Goal: Task Accomplishment & Management: Use online tool/utility

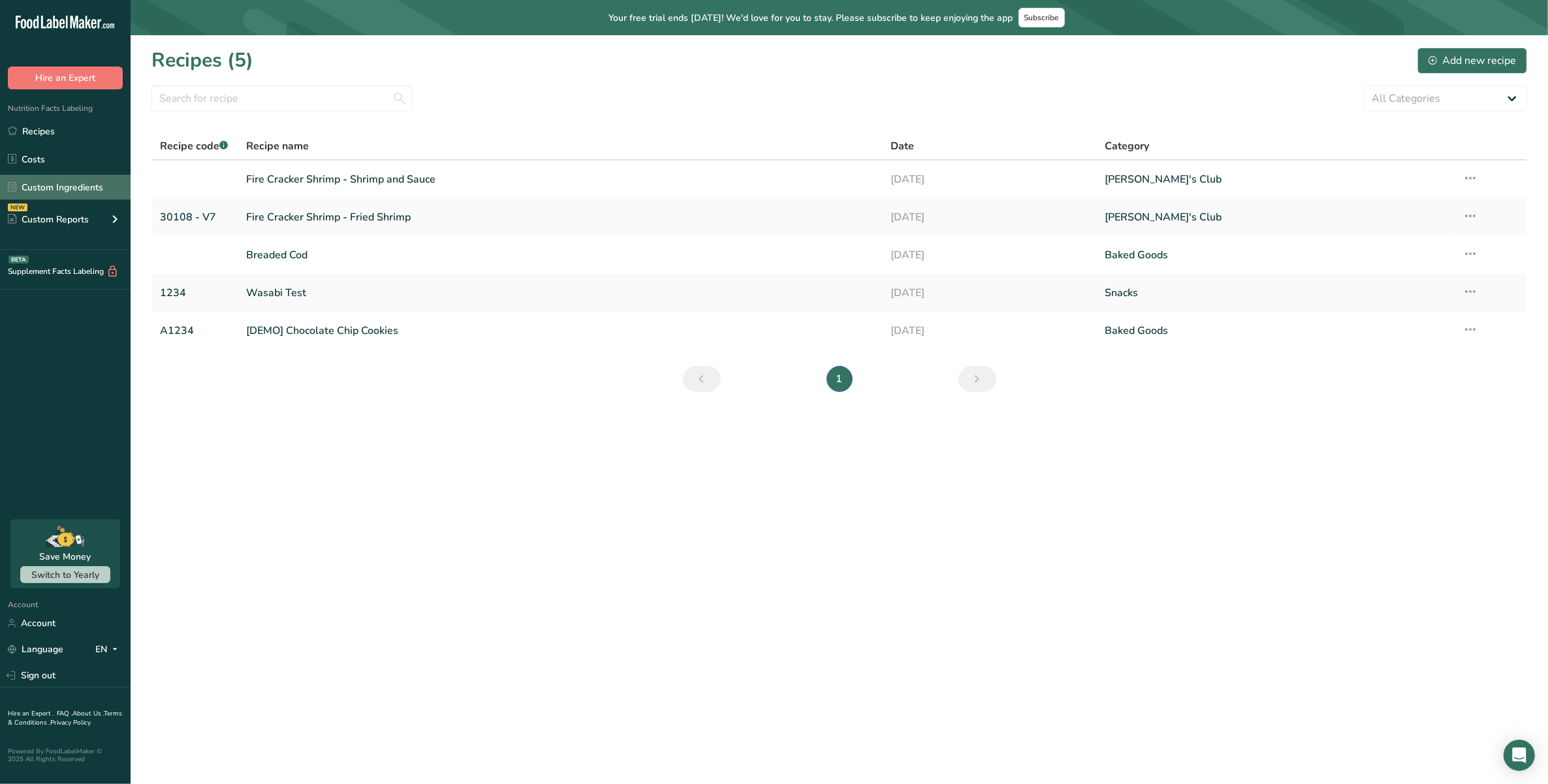
click at [48, 183] on link "Custom Ingredients" at bounding box center [65, 187] width 130 height 25
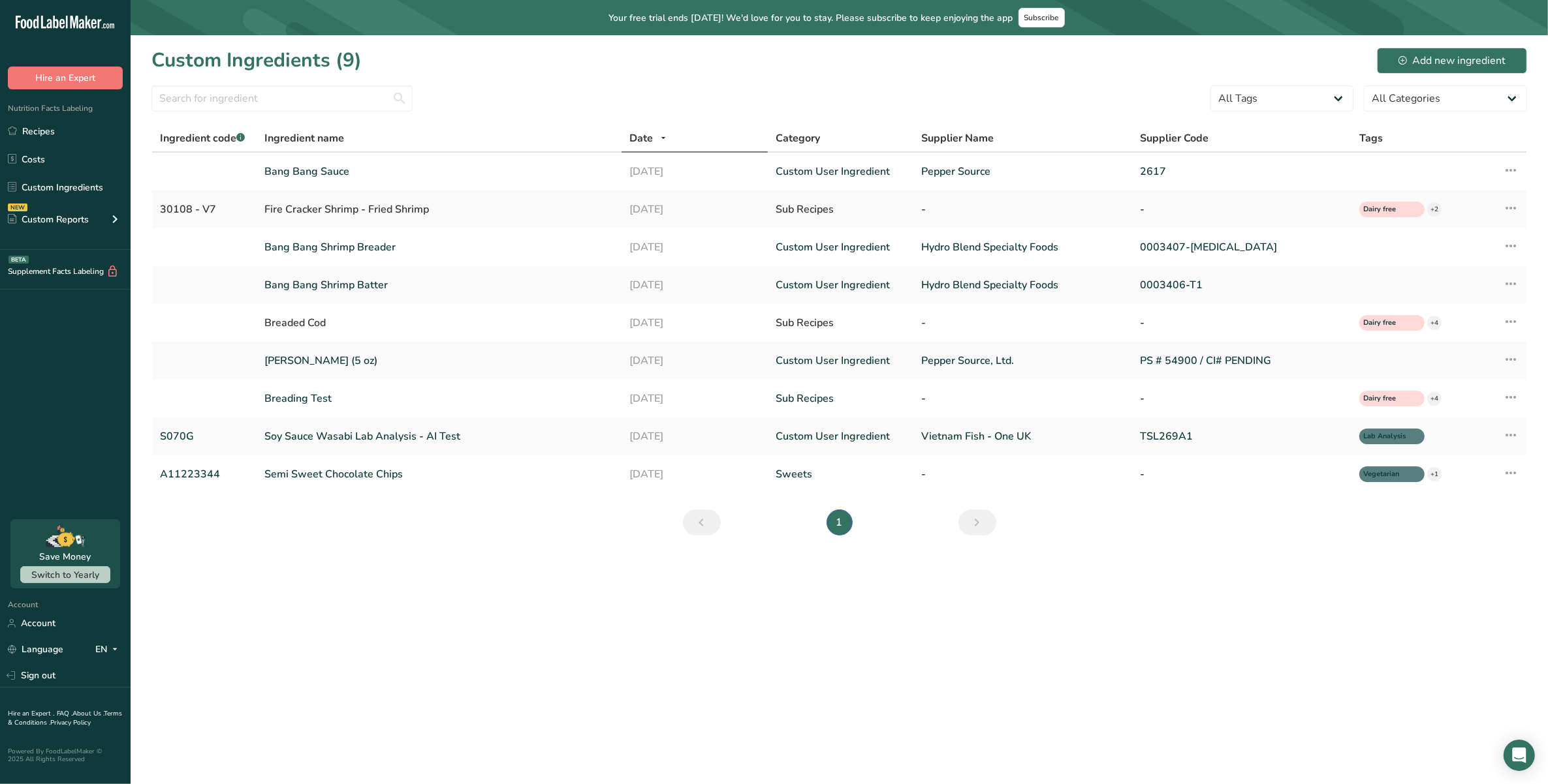
click at [439, 579] on main "Your free trial ends [DATE]! We'd love for you to stay. Please subscribe to kee…" at bounding box center [774, 392] width 1548 height 784
click at [1421, 64] on div "Add new ingredient" at bounding box center [1452, 61] width 107 height 16
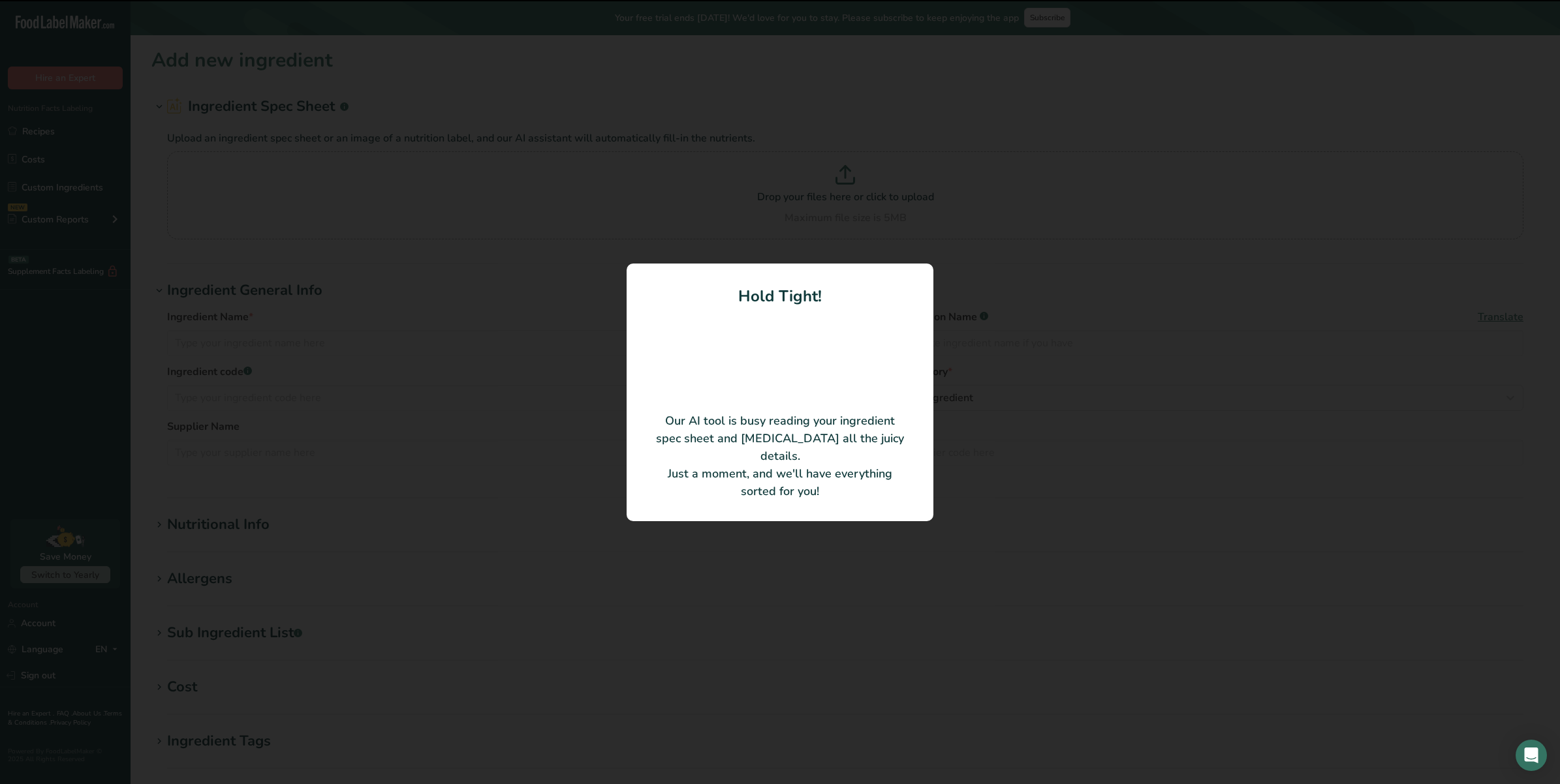
type input "Coarse Predust NBE"
type input "7010326"
type input "22430-B"
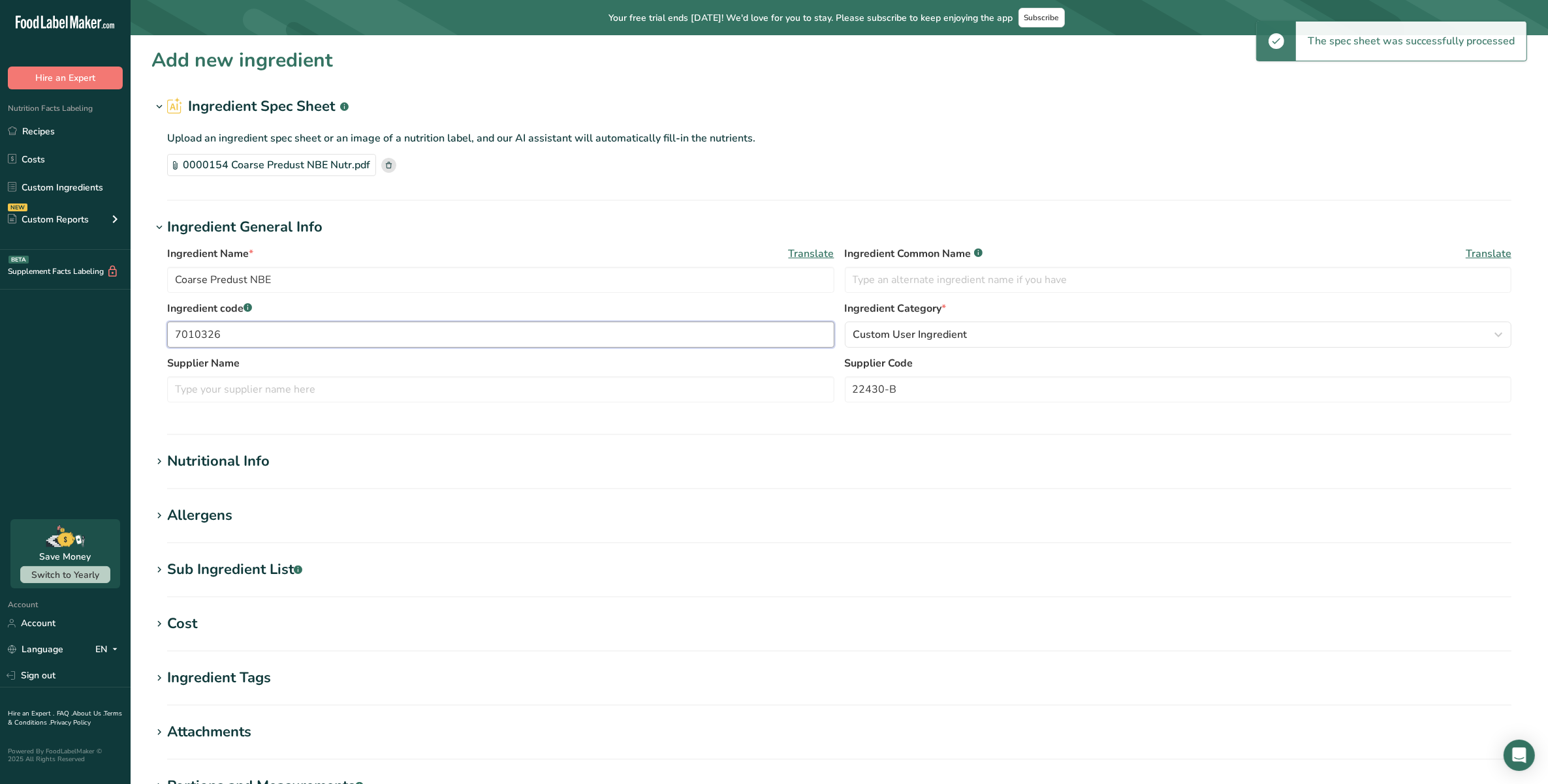
drag, startPoint x: 314, startPoint y: 334, endPoint x: -3, endPoint y: 343, distance: 317.1
click at [0, 343] on html ".a-20{fill:#fff;} Hire an Expert Nutrition Facts Labeling Recipes Costs Custom …" at bounding box center [774, 486] width 1548 height 972
click at [322, 383] on input "text" at bounding box center [501, 390] width 667 height 26
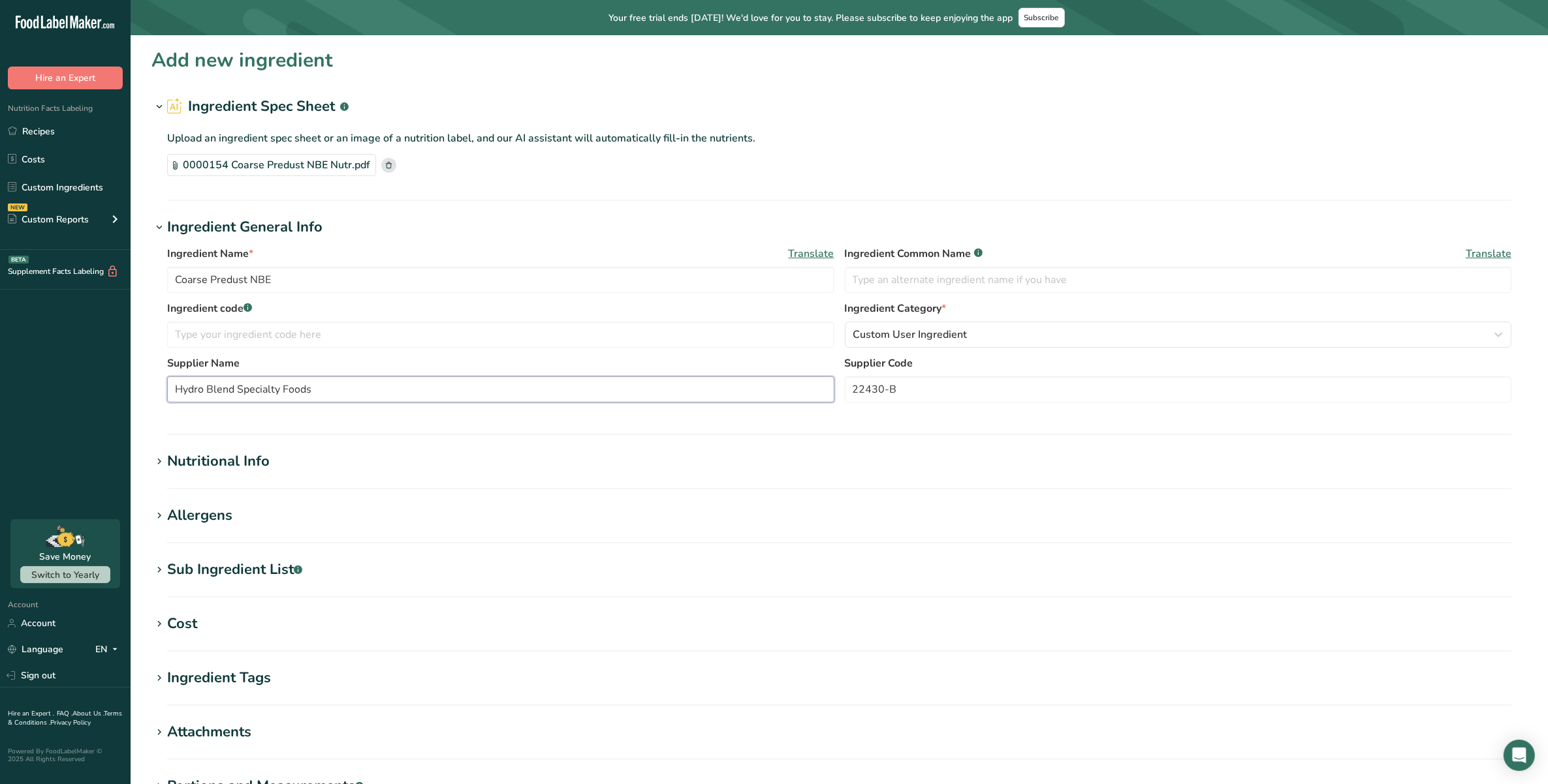
type input "Hydro Blend Specialty Foods"
click at [249, 471] on div "Nutritional Info" at bounding box center [218, 461] width 102 height 22
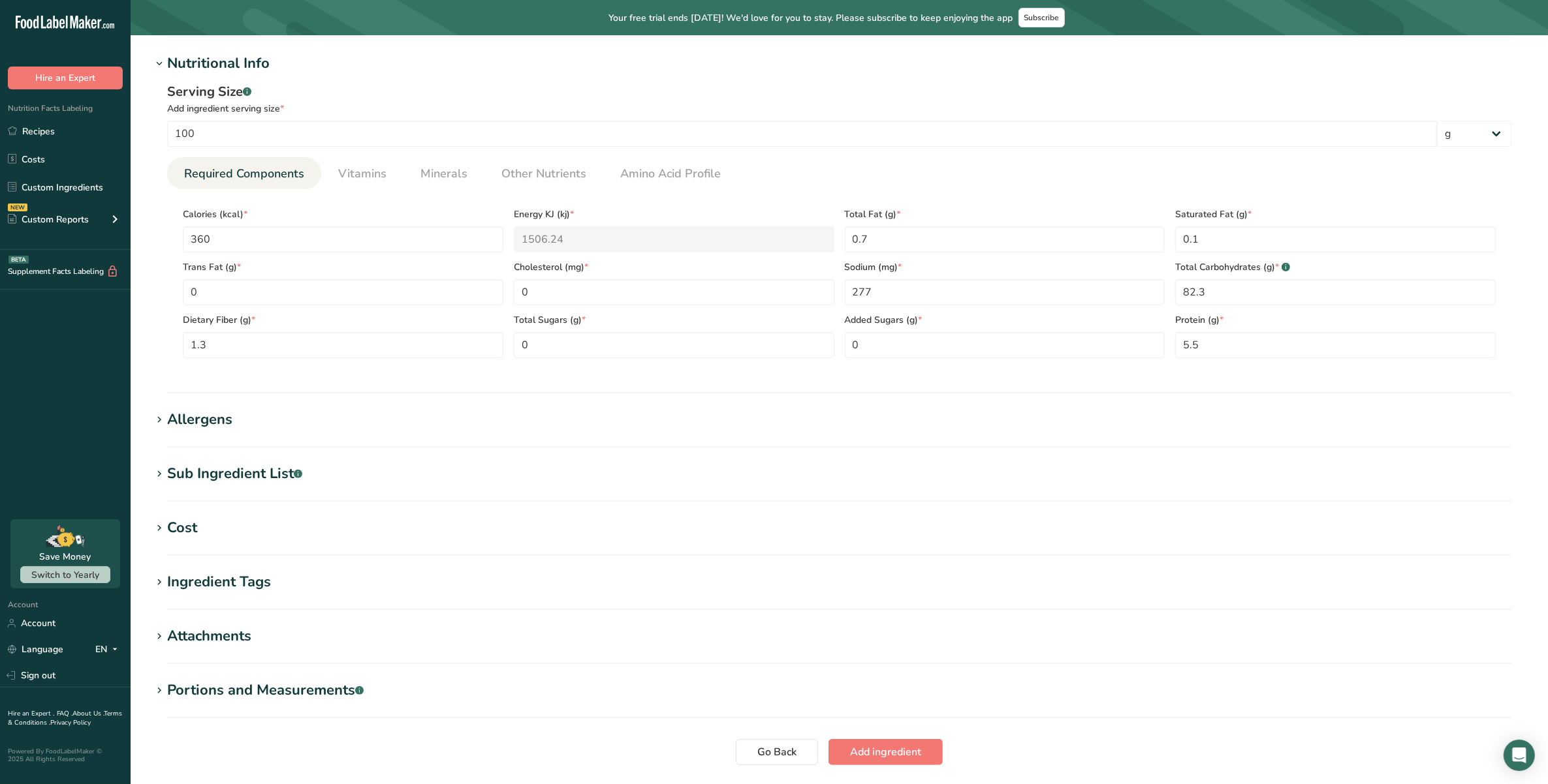
scroll to position [489, 0]
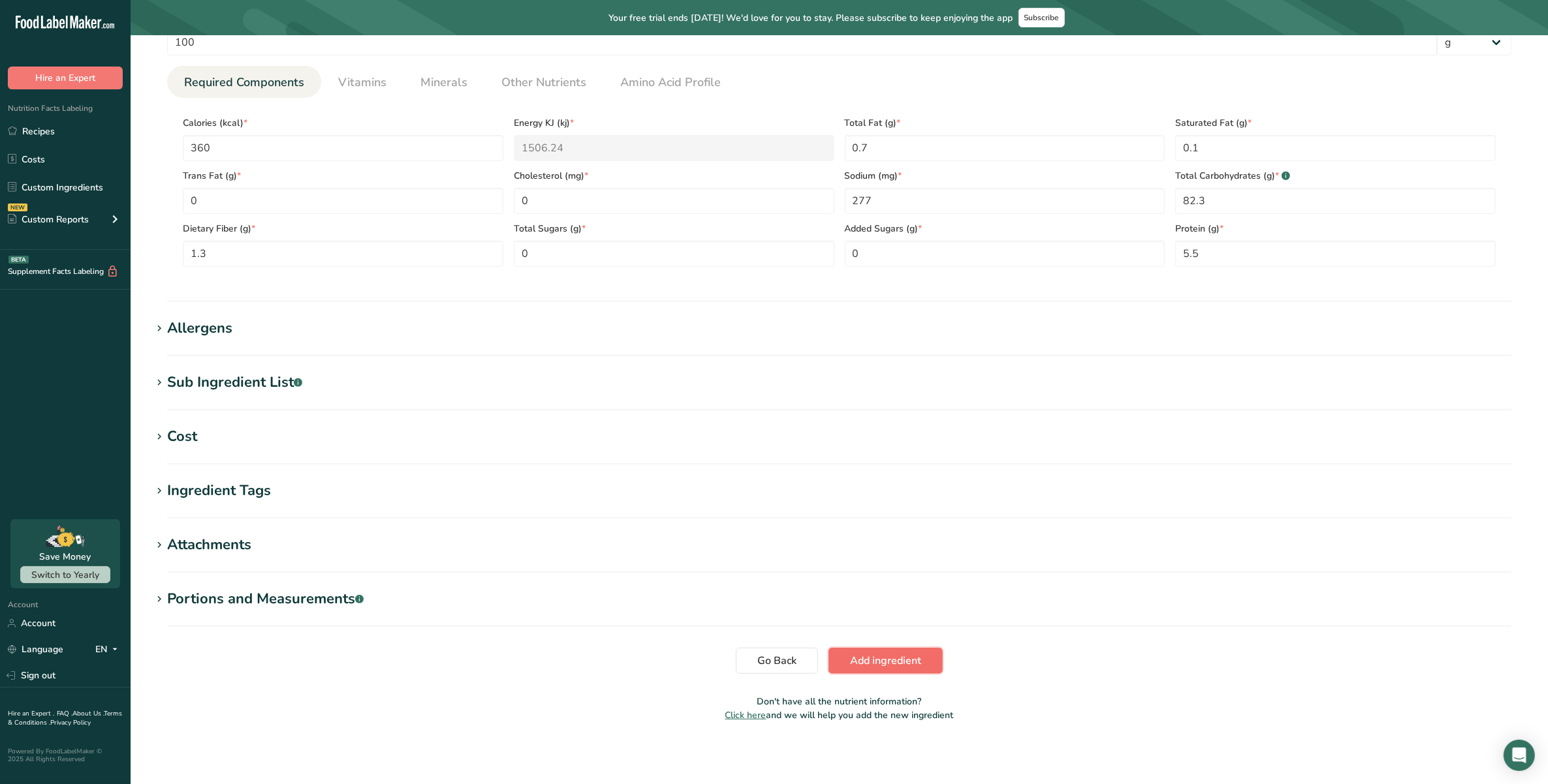
click at [861, 664] on span "Add ingredient" at bounding box center [885, 661] width 71 height 16
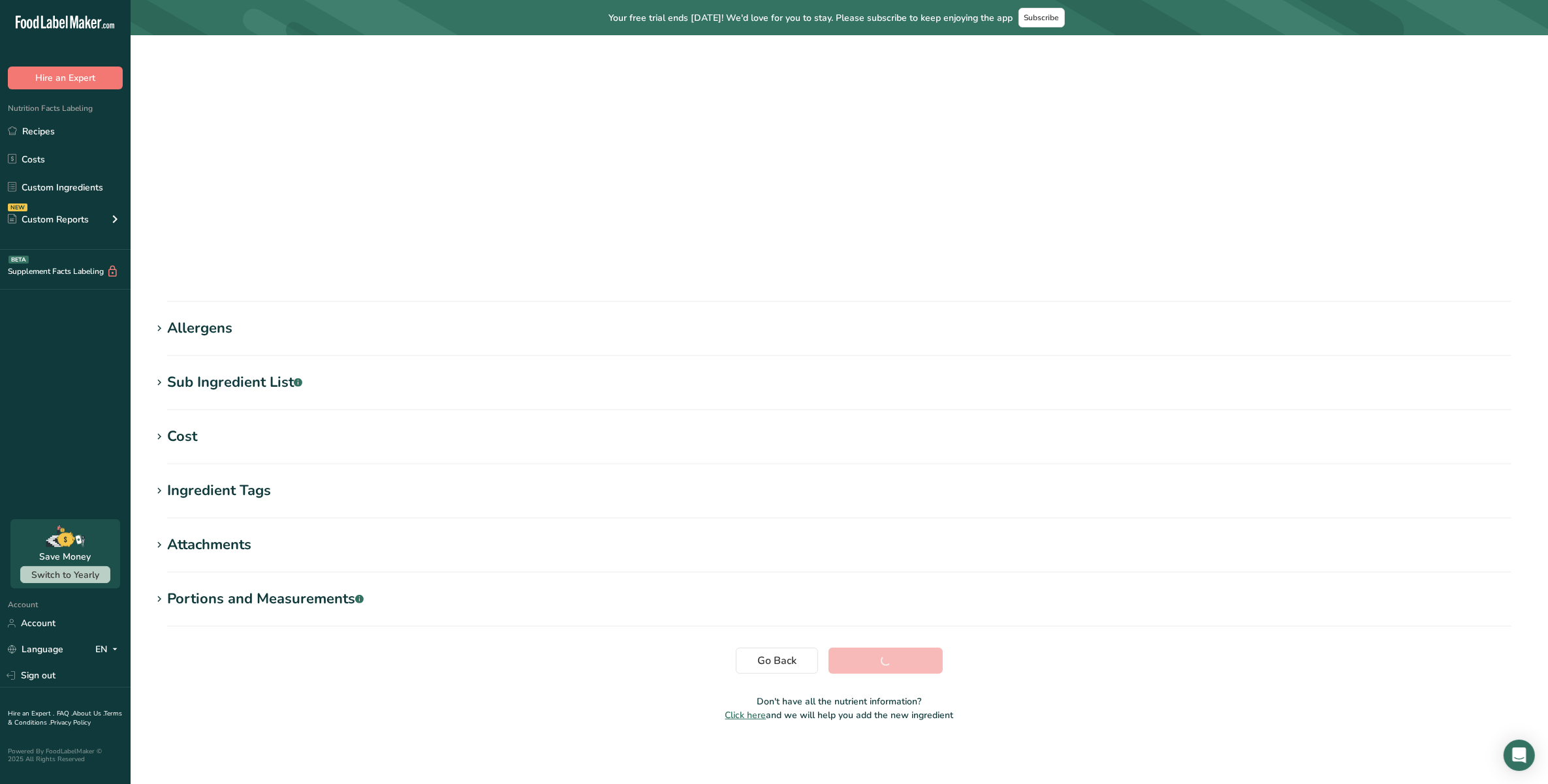
scroll to position [0, 0]
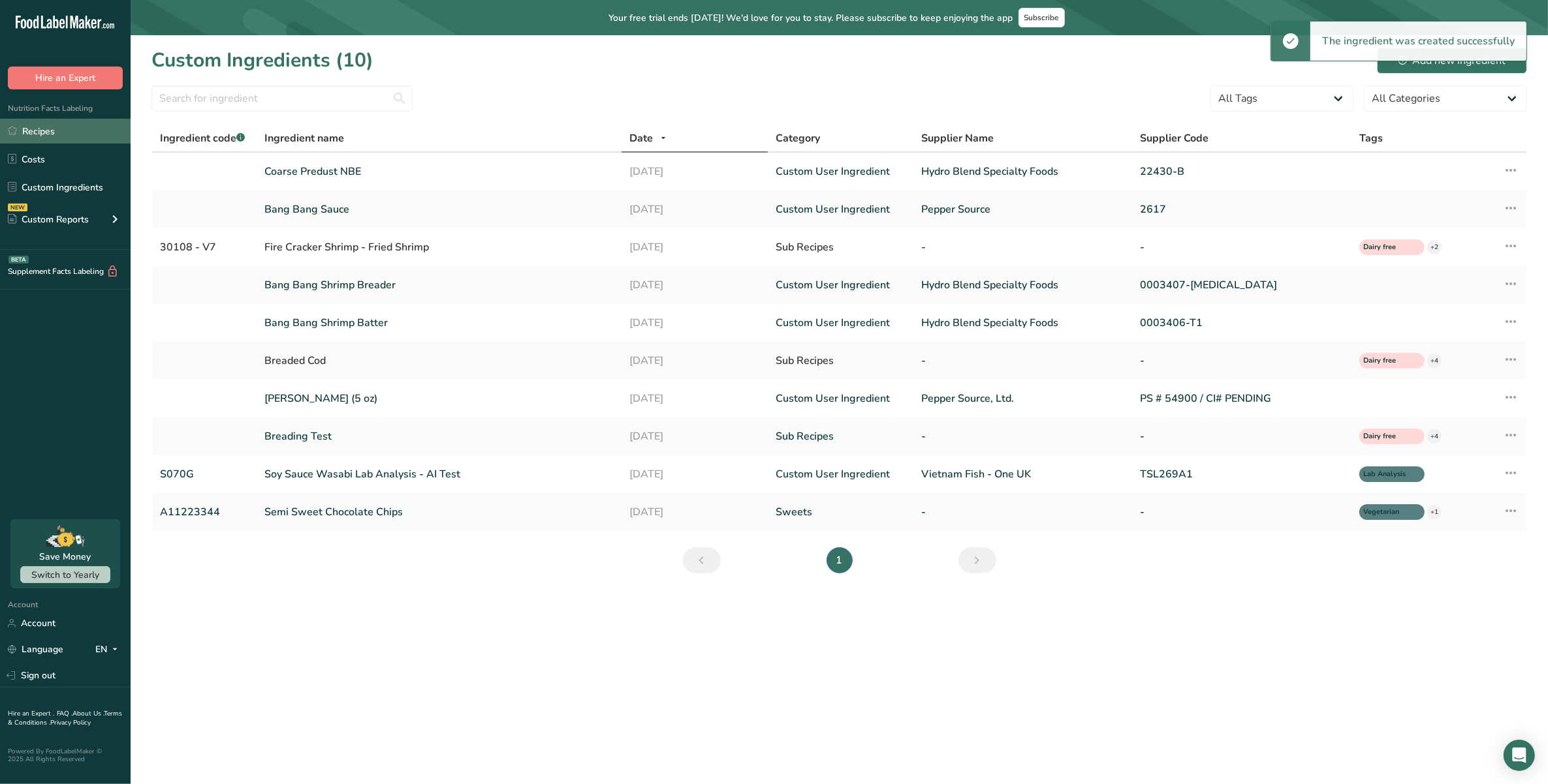
click at [29, 134] on link "Recipes" at bounding box center [65, 131] width 130 height 25
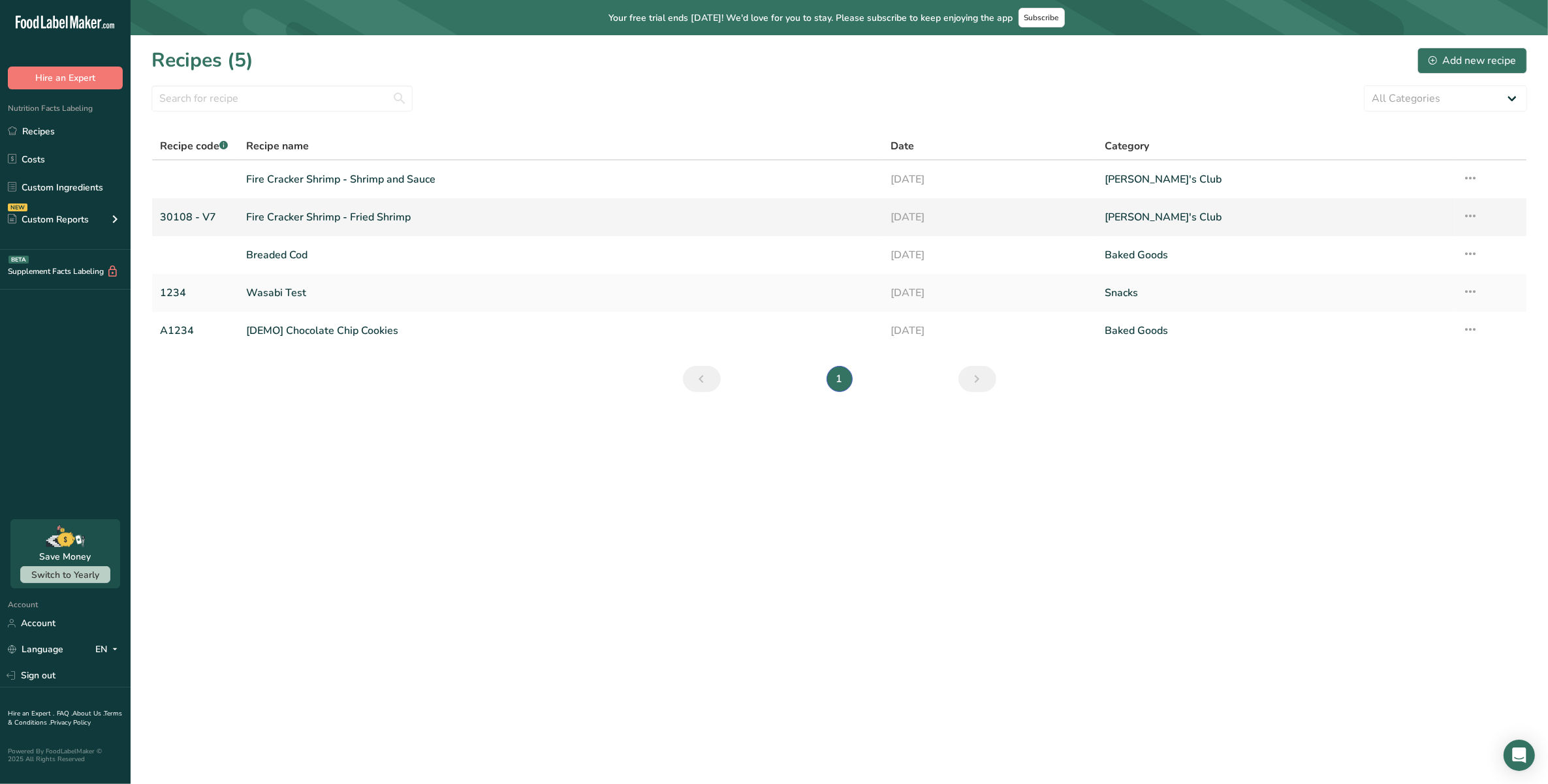
click at [382, 221] on link "Fire Cracker Shrimp - Fried Shrimp" at bounding box center [560, 217] width 628 height 28
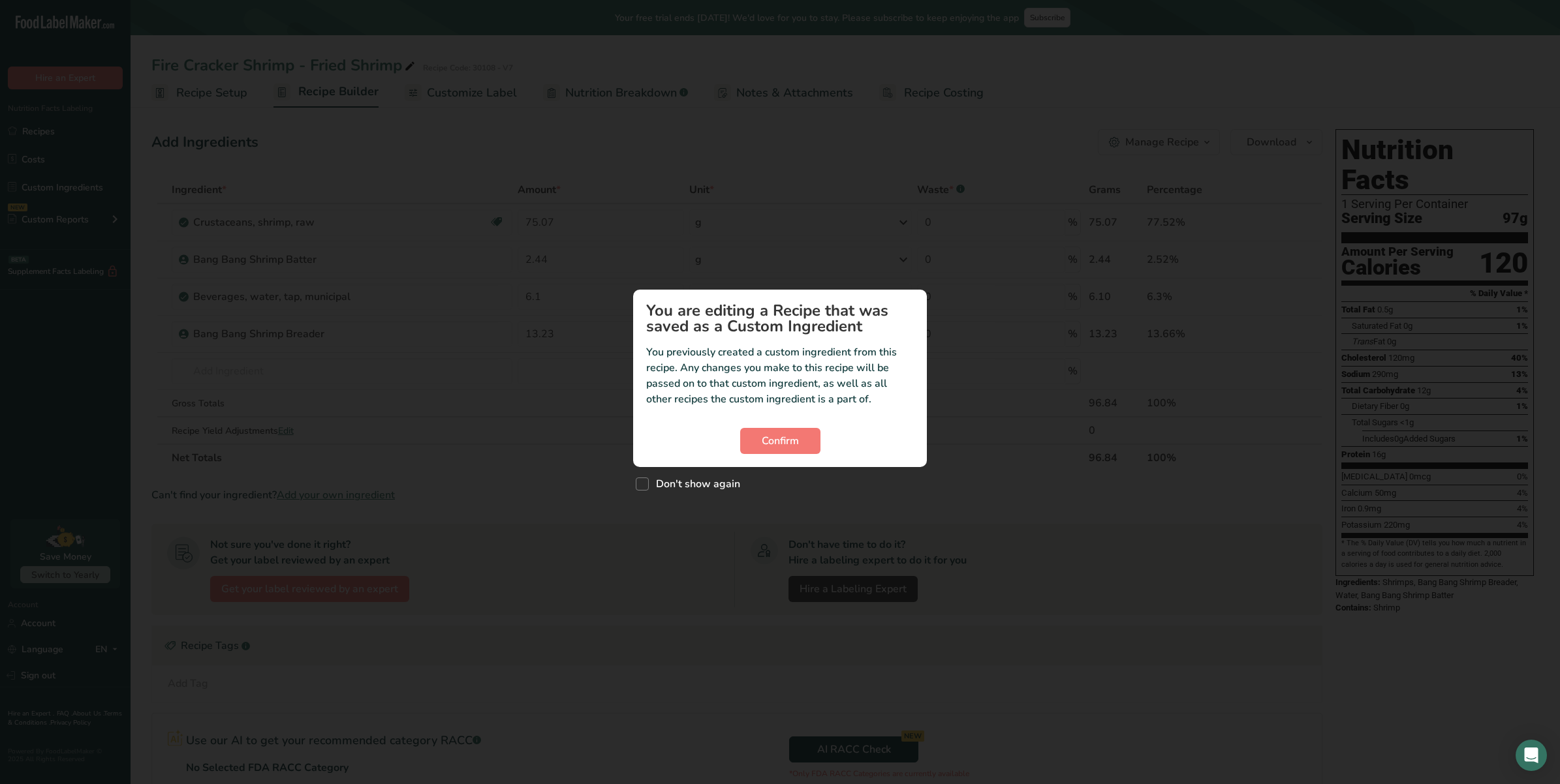
click at [677, 474] on div "Don't show again" at bounding box center [780, 481] width 294 height 28
click at [731, 445] on div "Confirm" at bounding box center [780, 441] width 267 height 26
click at [741, 445] on button "Confirm" at bounding box center [780, 441] width 81 height 26
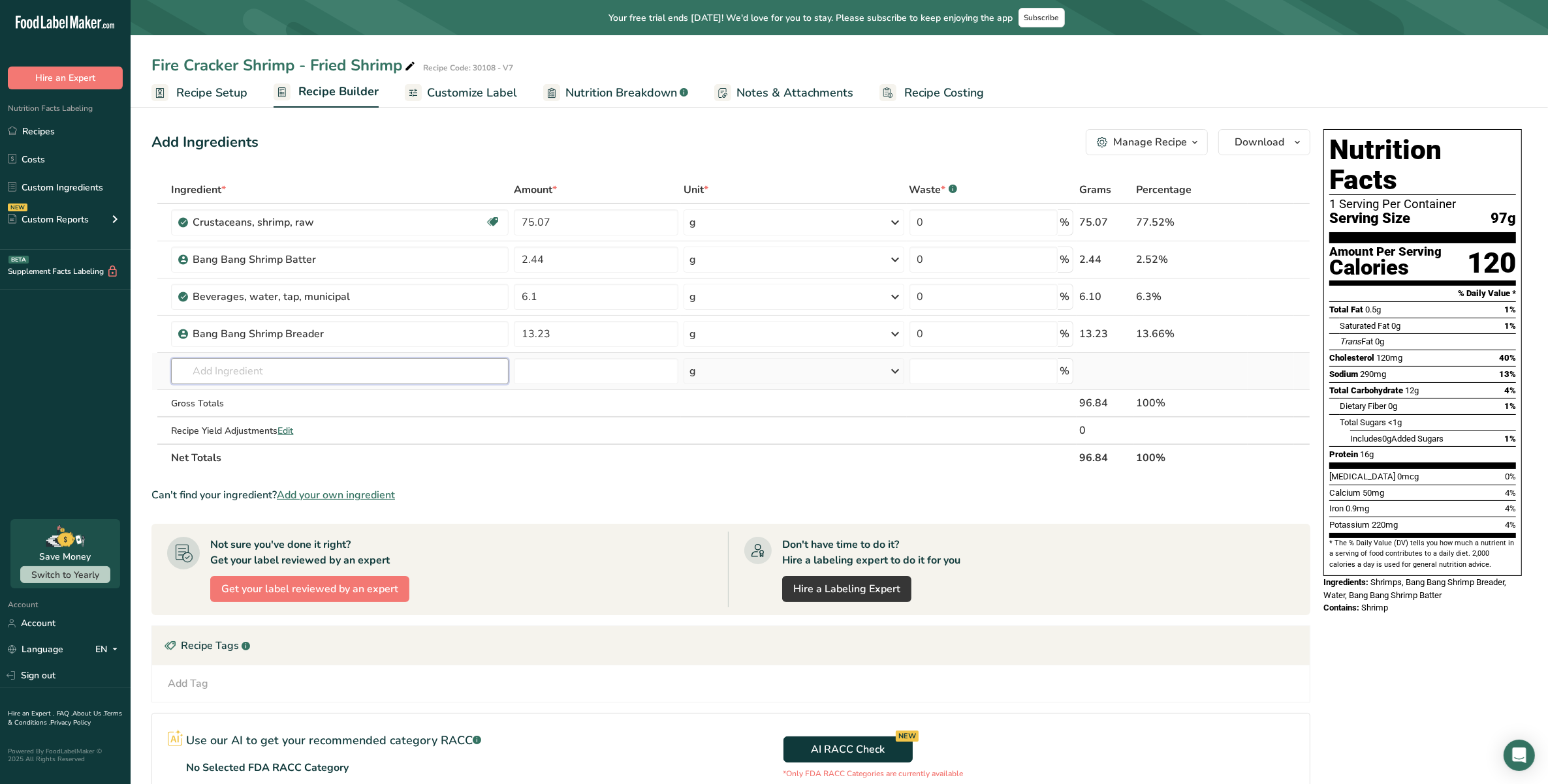
click at [311, 382] on input "text" at bounding box center [339, 371] width 338 height 26
type input "predust"
click at [265, 392] on p "Coarse Predust NBE" at bounding box center [229, 398] width 96 height 14
type input "Coarse Predust NBE"
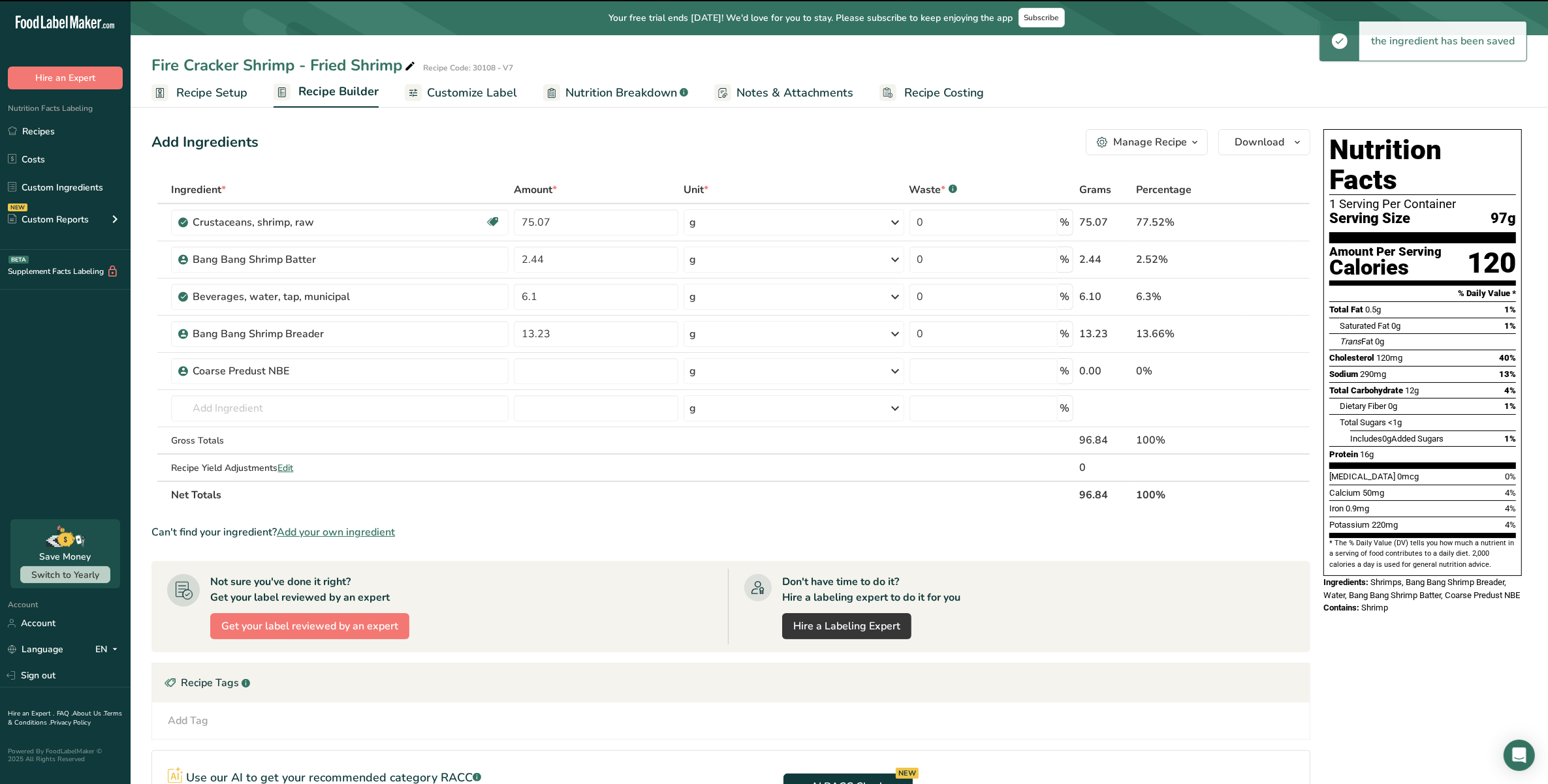
type input "0"
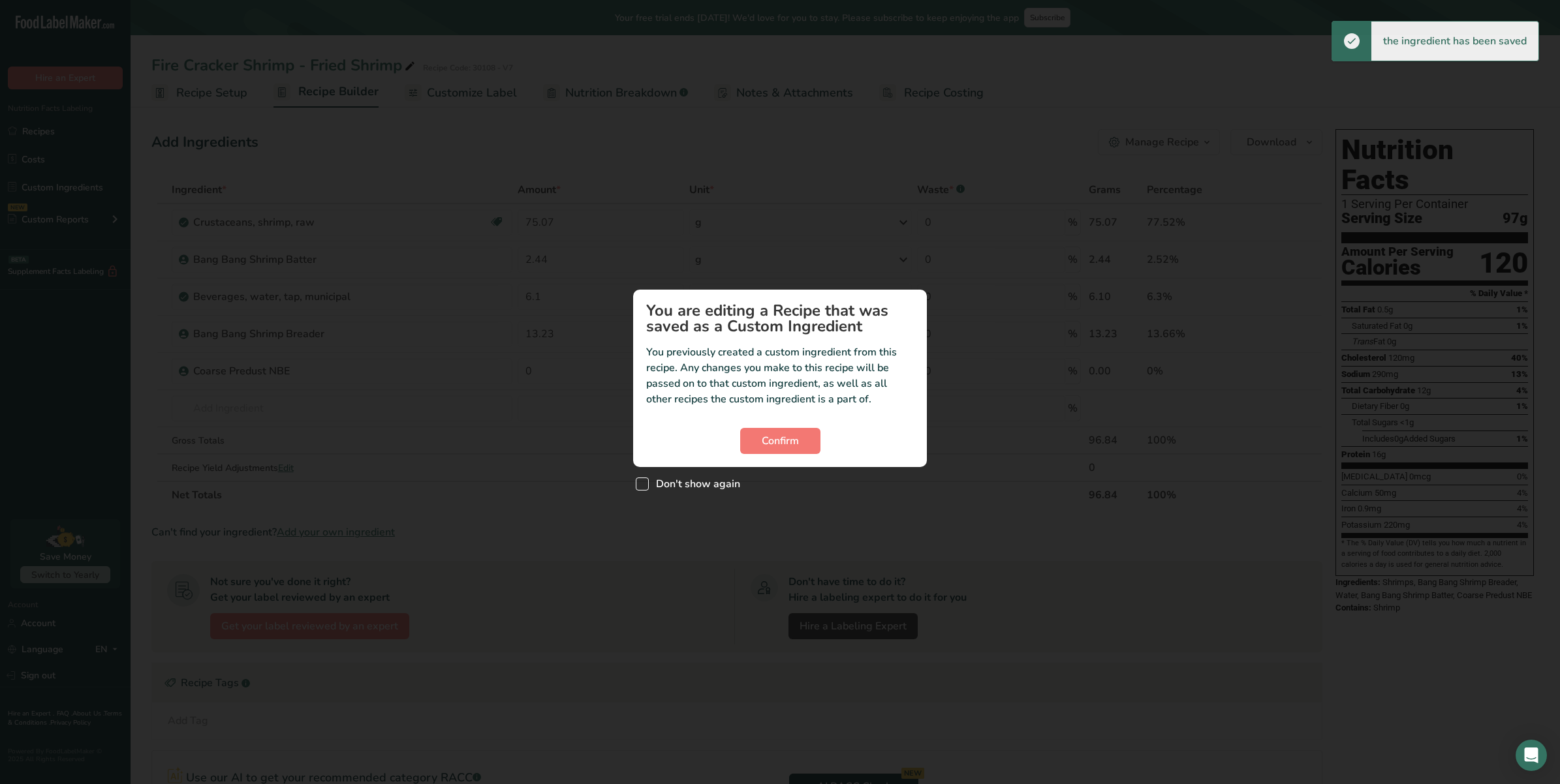
drag, startPoint x: 705, startPoint y: 474, endPoint x: 702, endPoint y: 479, distance: 5.8
click at [703, 477] on div "Don't show again" at bounding box center [780, 481] width 294 height 28
click at [694, 473] on div "Don't show again" at bounding box center [780, 481] width 294 height 28
click at [687, 483] on span "Don't show again" at bounding box center [694, 484] width 91 height 13
click at [644, 483] on input "Don't show again" at bounding box center [639, 483] width 9 height 9
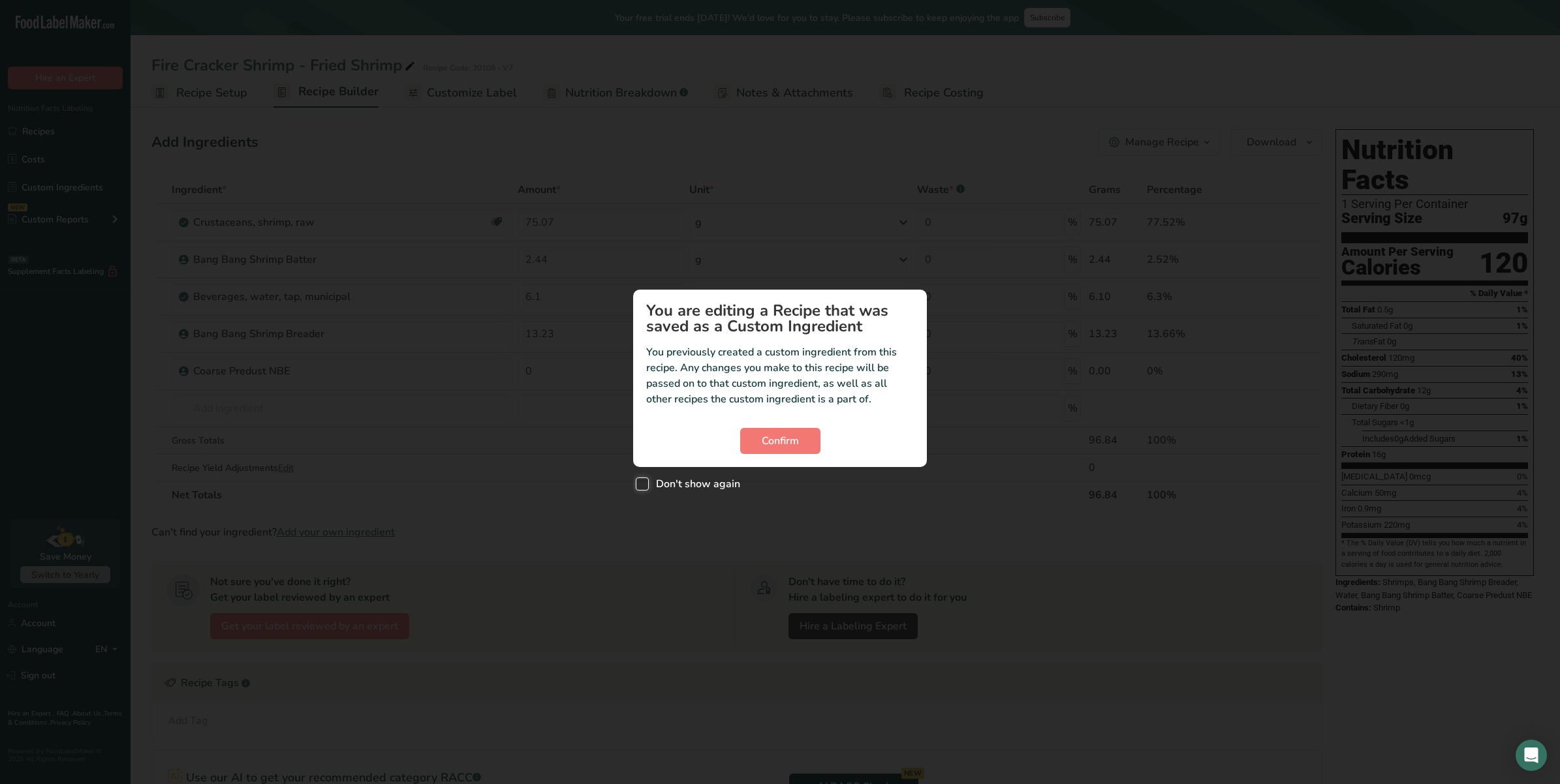
checkbox input "true"
click at [796, 429] on button "Confirm" at bounding box center [780, 441] width 81 height 26
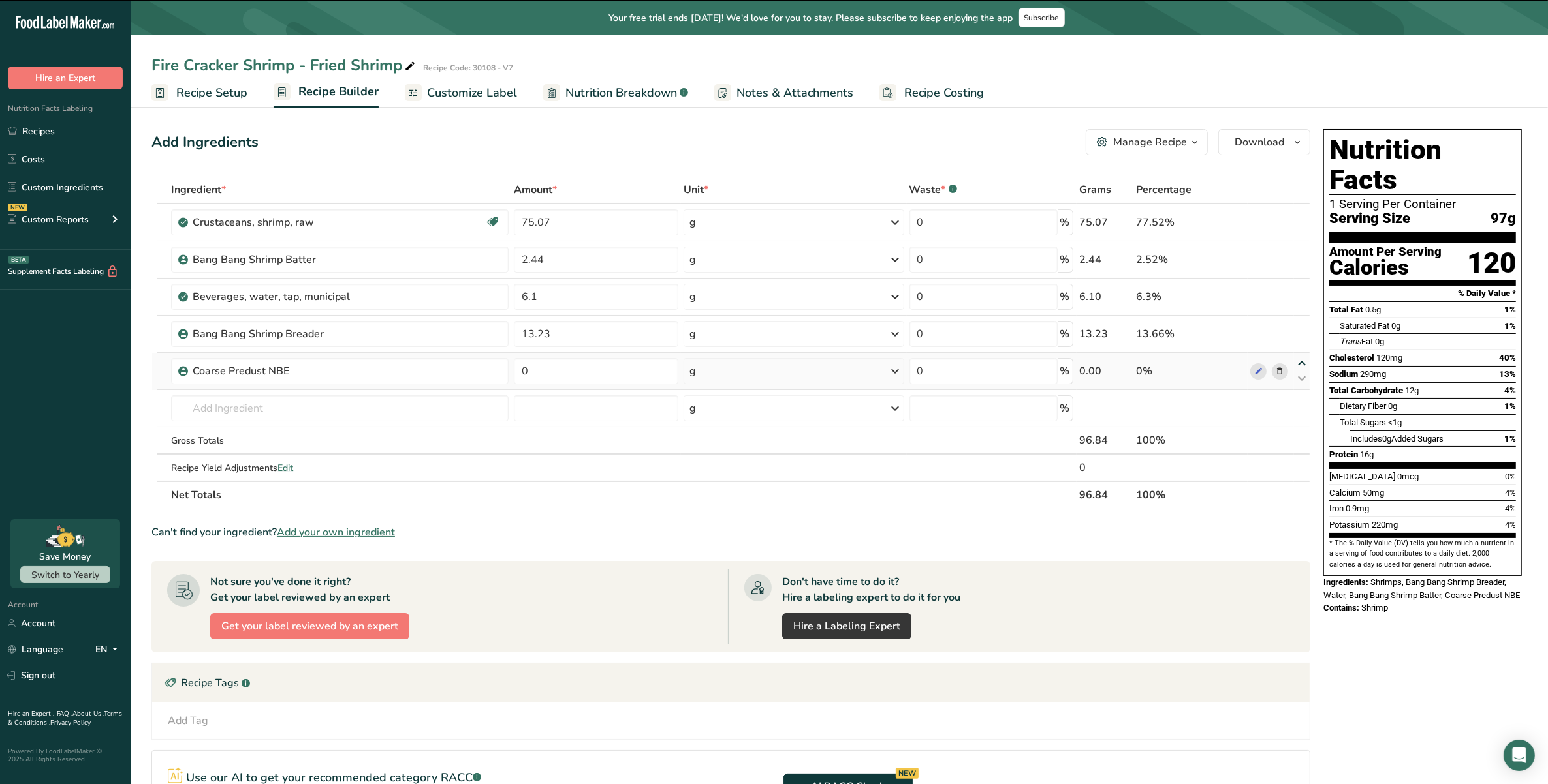
click at [1297, 363] on icon at bounding box center [1302, 364] width 16 height 10
type input "0"
type input "13.23"
click at [1301, 324] on icon at bounding box center [1302, 326] width 16 height 10
type input "0"
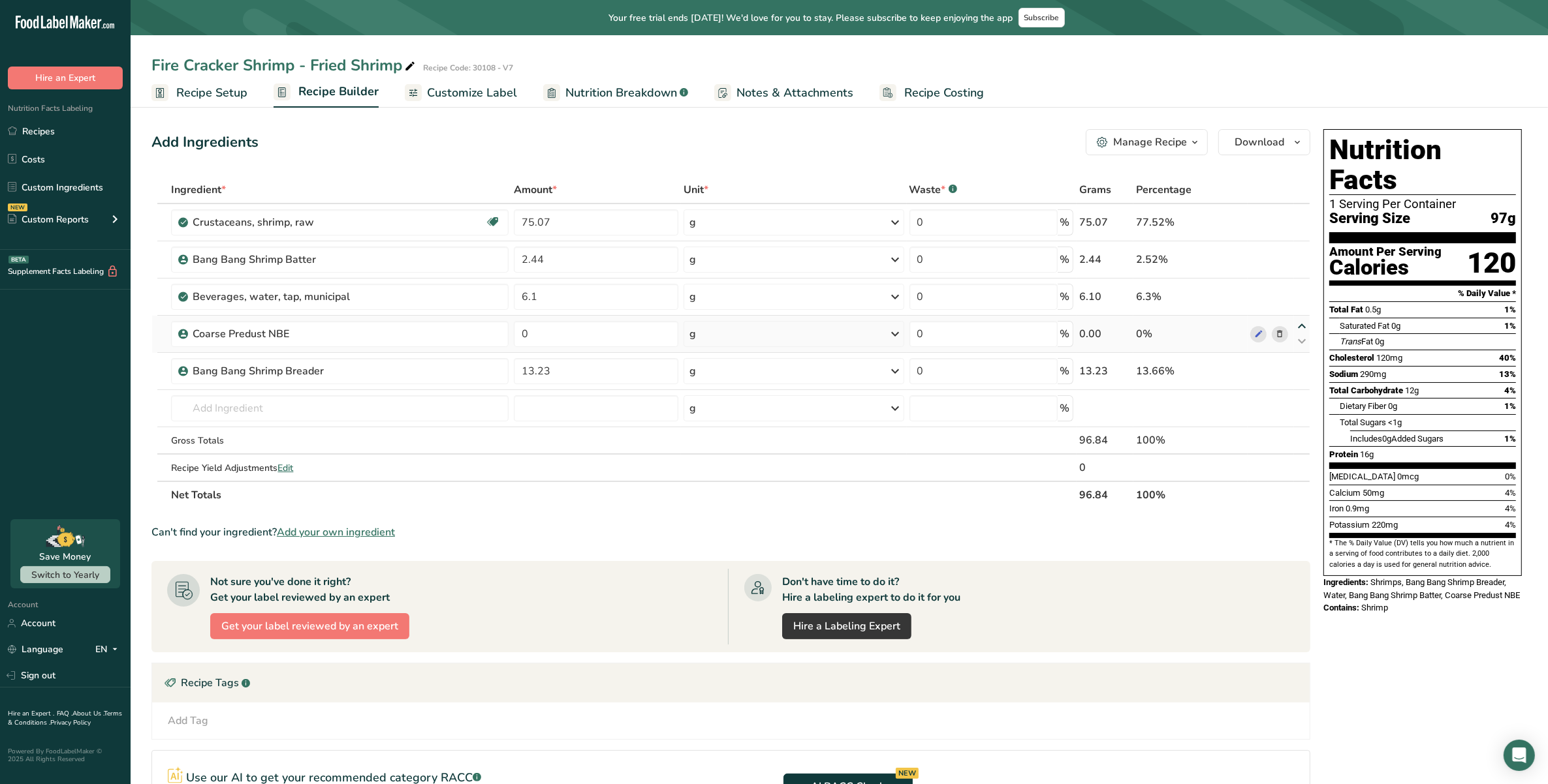
type input "6.1"
click at [1300, 288] on icon at bounding box center [1302, 289] width 16 height 10
type input "0"
type input "2.44"
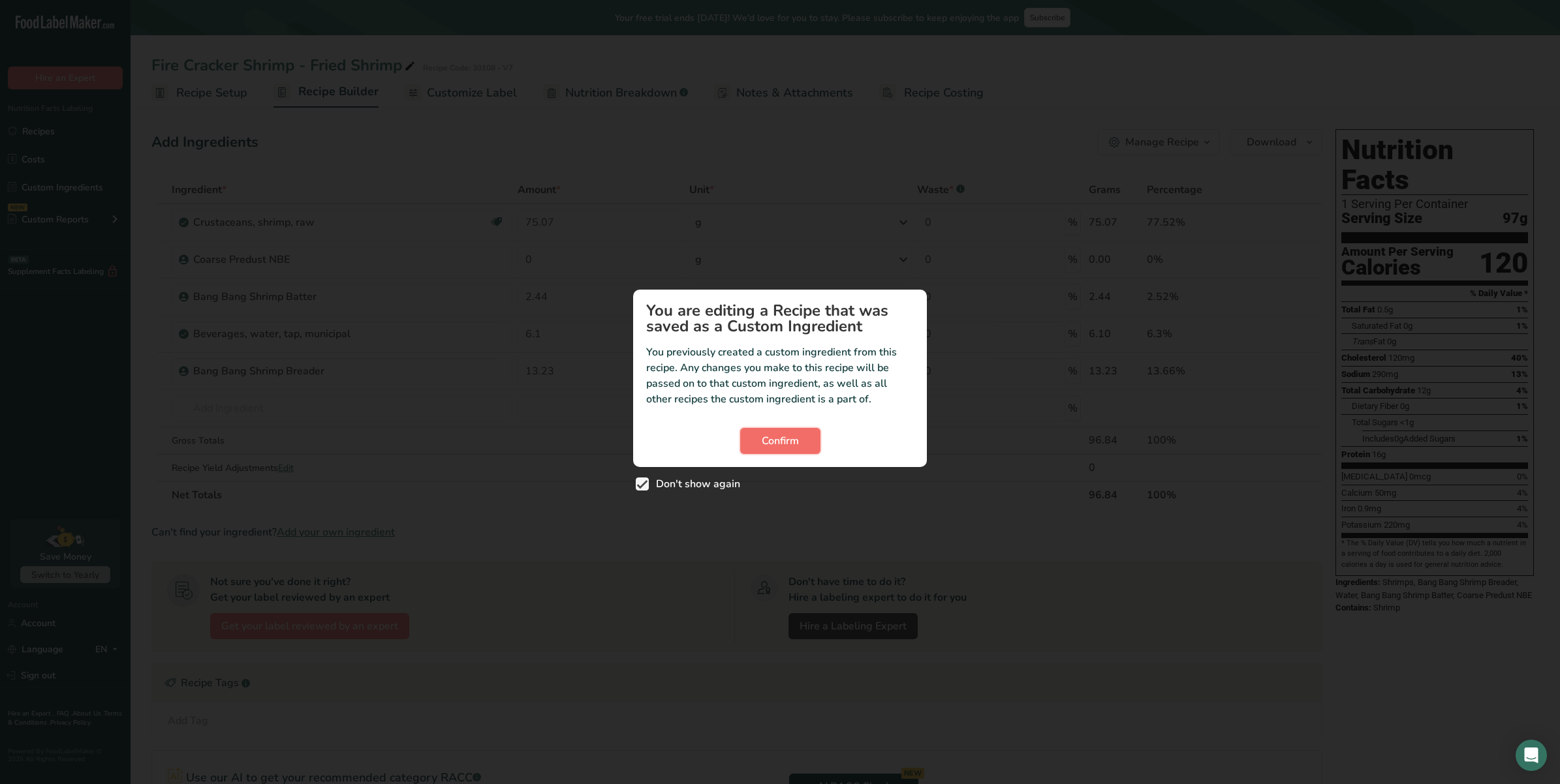
click at [769, 438] on span "Confirm" at bounding box center [780, 441] width 37 height 16
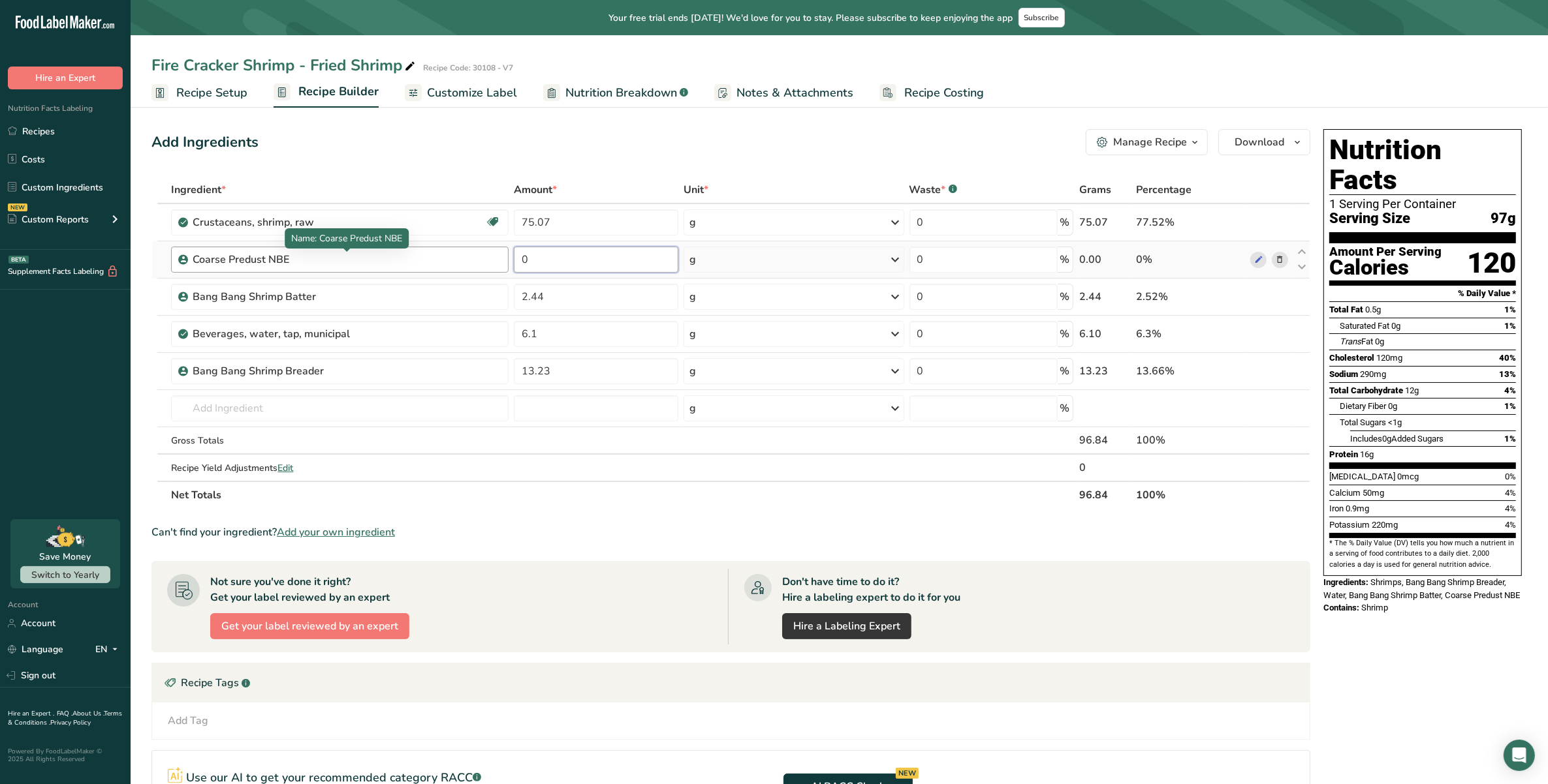
drag, startPoint x: 611, startPoint y: 257, endPoint x: 297, endPoint y: 256, distance: 314.0
click at [299, 256] on tr "Coarse Predust NBE 0 g Weight Units g kg mg See more Volume Units l Volume unit…" at bounding box center [731, 260] width 1157 height 37
type input "3.16"
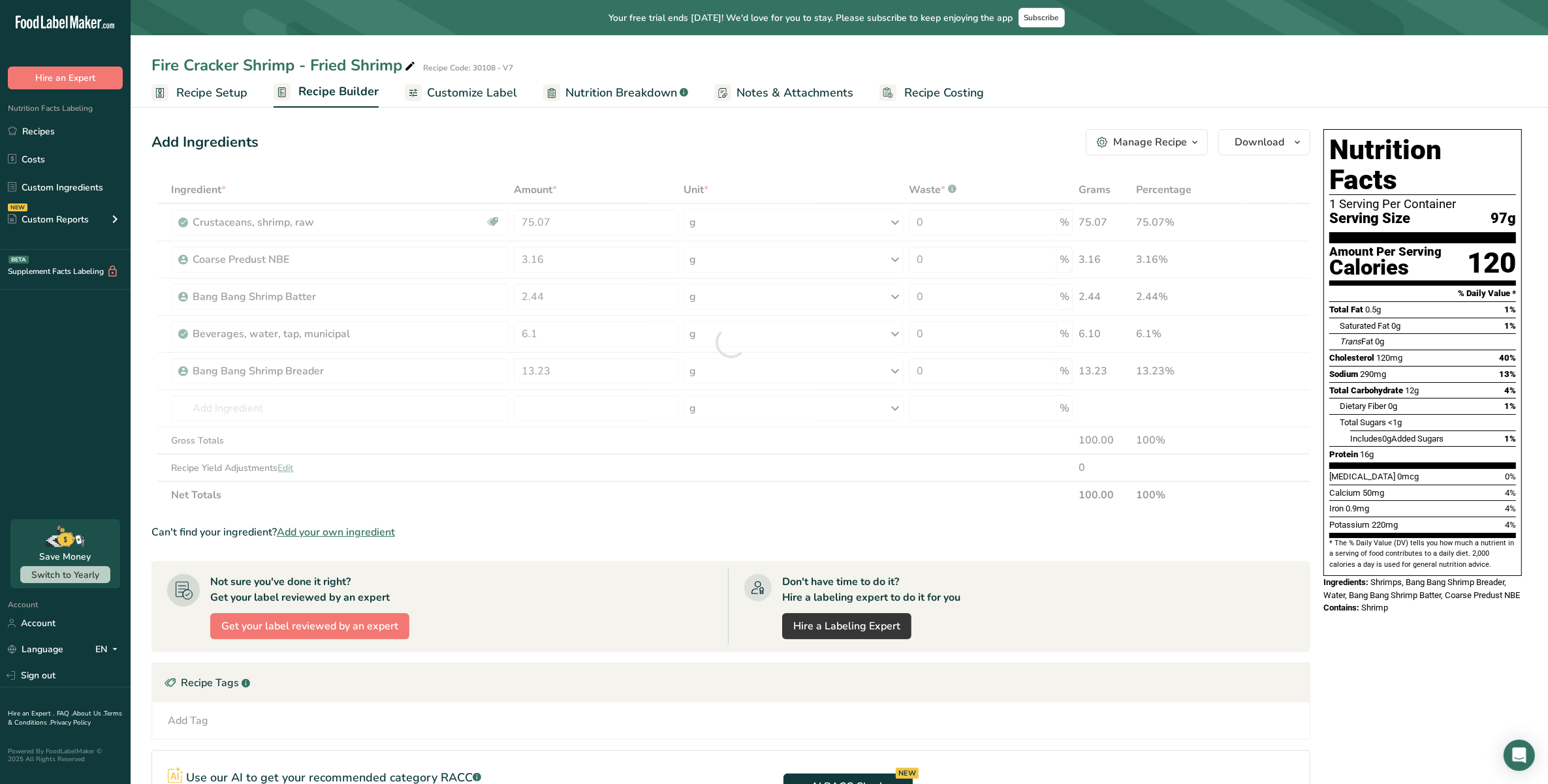
click at [684, 493] on div "Ingredient * Amount * Unit * Waste * .a-a{fill:#347362;}.b-a{fill:#fff;} Grams …" at bounding box center [731, 343] width 1159 height 333
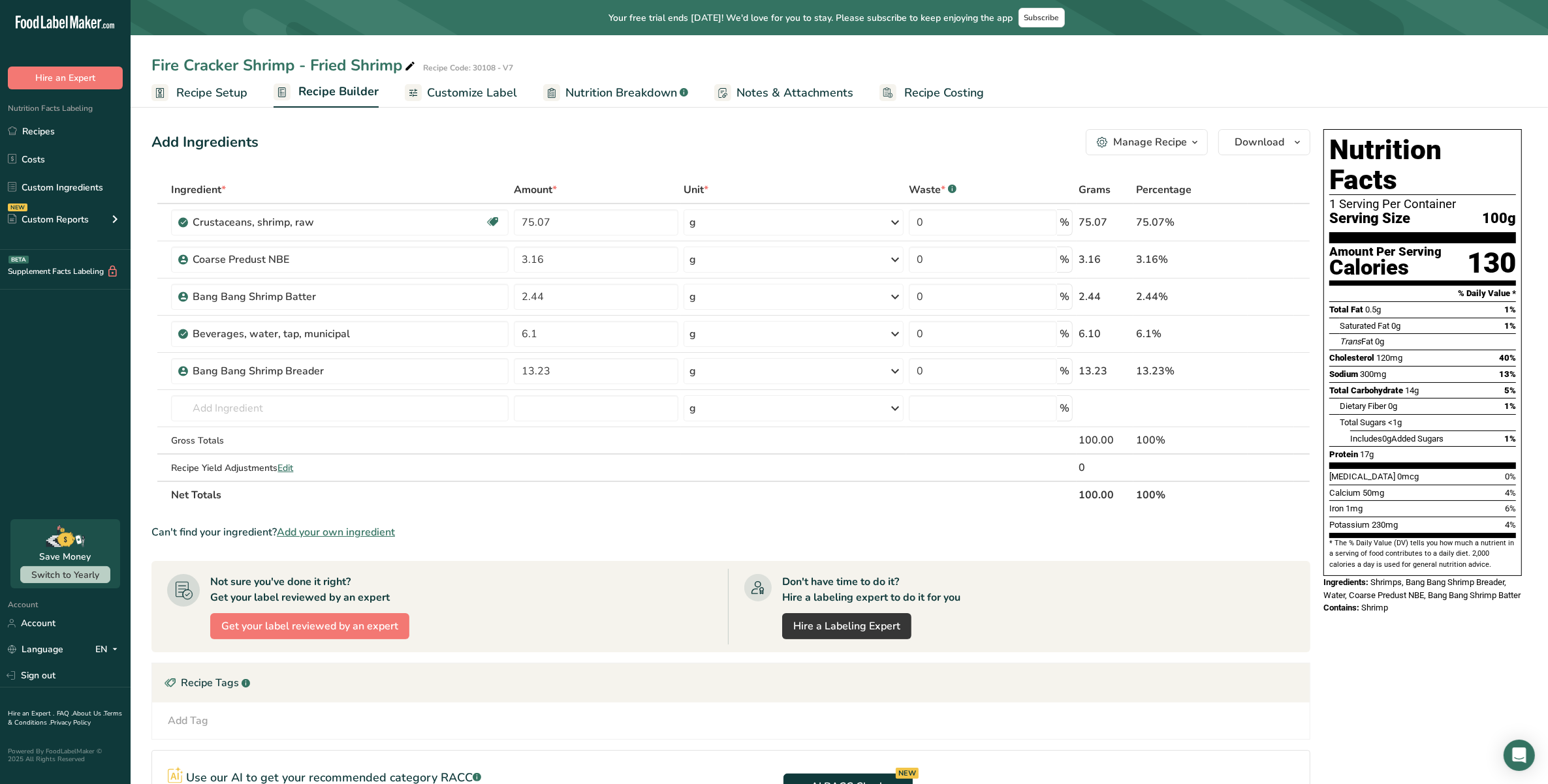
click at [229, 88] on span "Recipe Setup" at bounding box center [212, 93] width 71 height 18
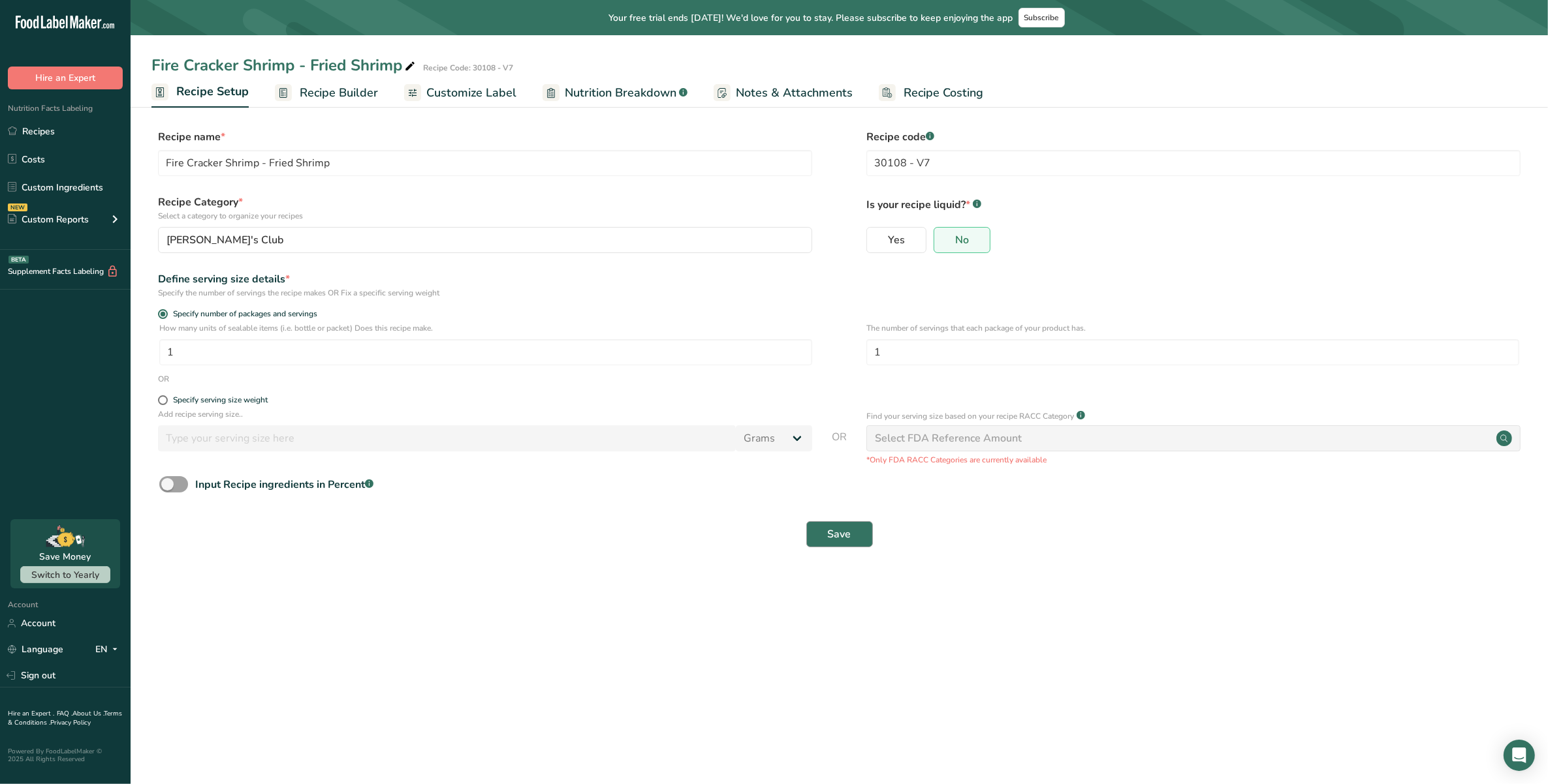
click at [817, 521] on div "Save" at bounding box center [839, 534] width 1376 height 42
click at [828, 535] on span "Save" at bounding box center [840, 534] width 24 height 16
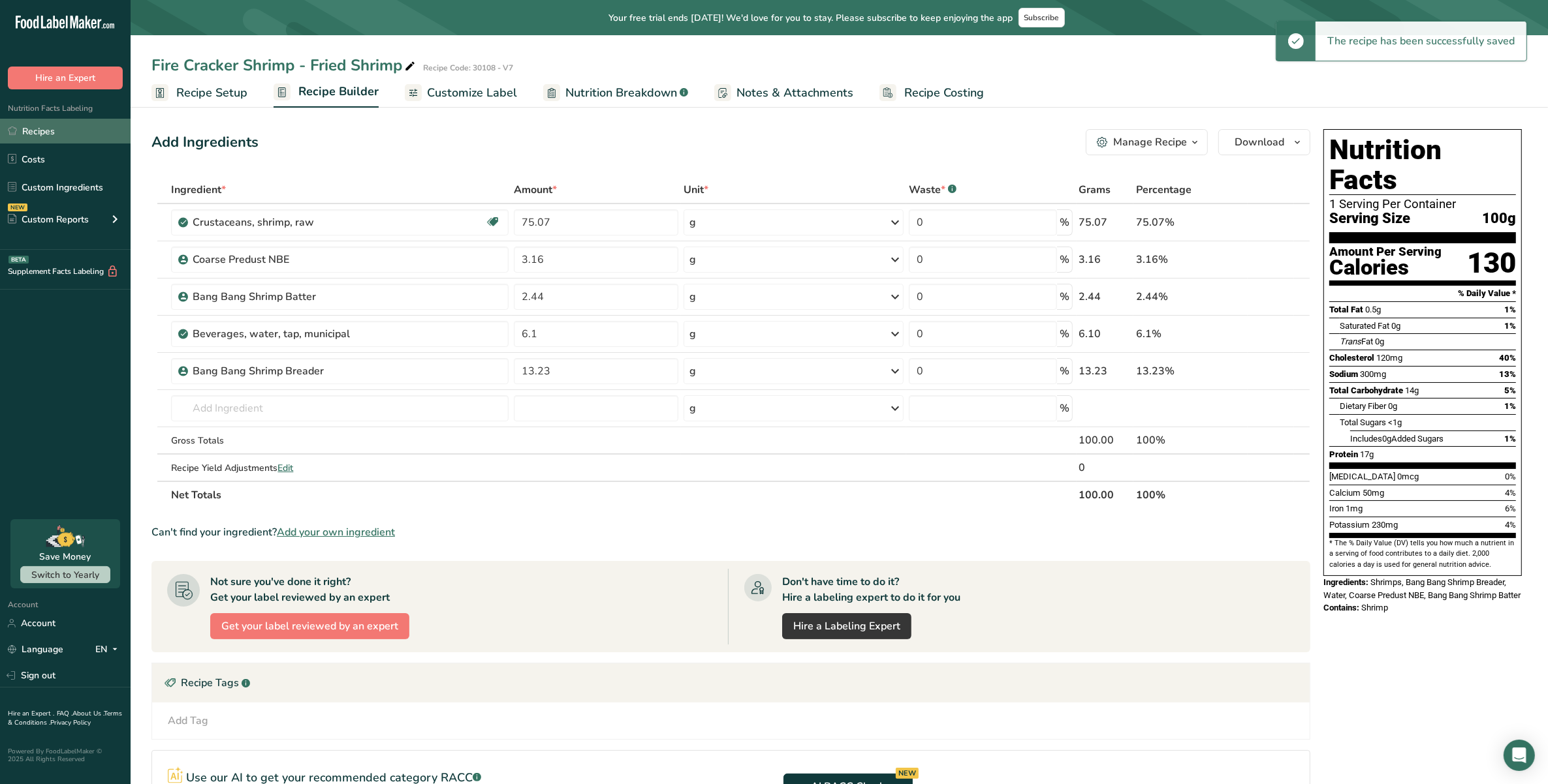
click at [67, 128] on link "Recipes" at bounding box center [65, 131] width 130 height 25
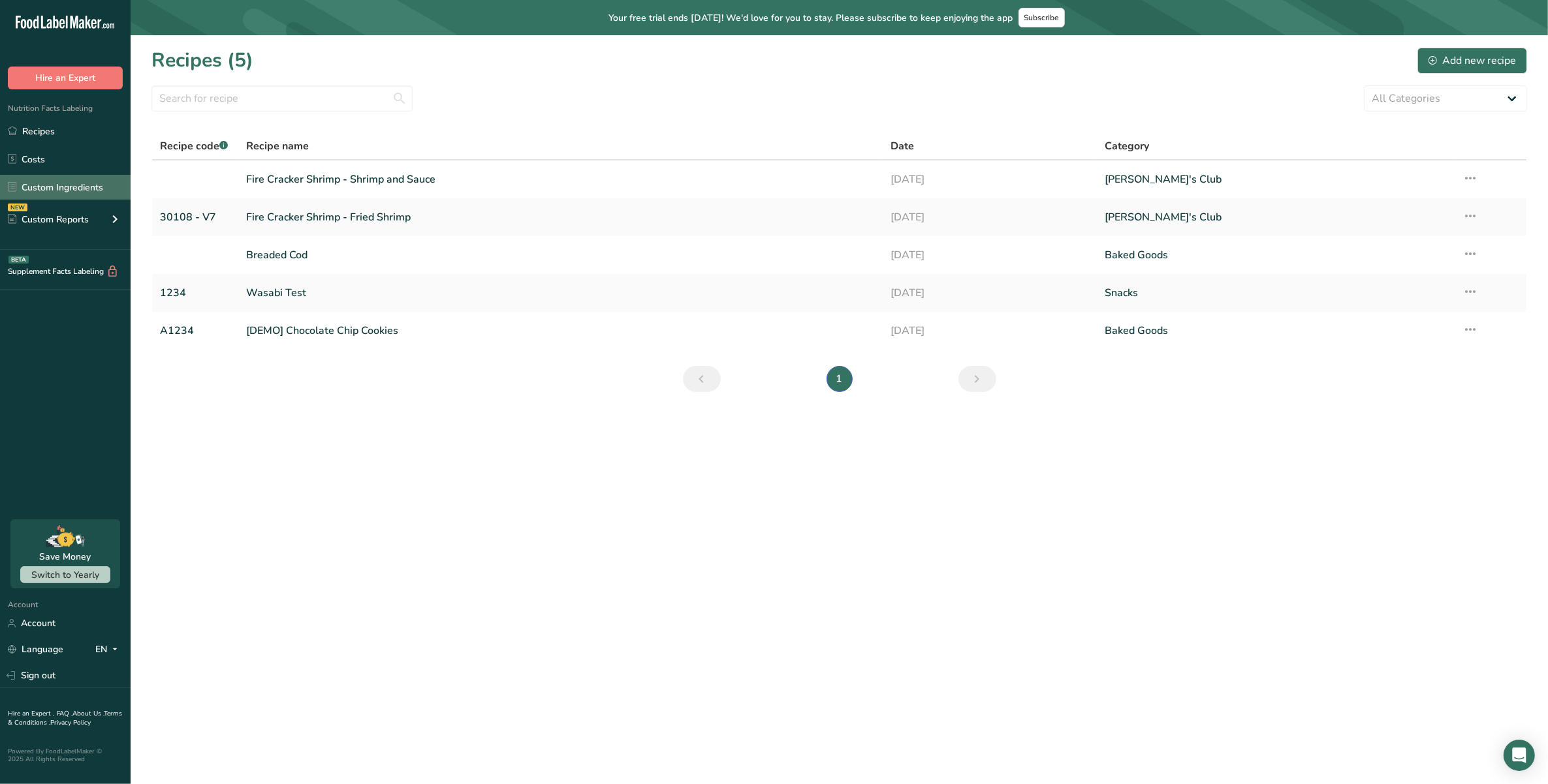
click at [22, 183] on link "Custom Ingredients" at bounding box center [65, 187] width 130 height 25
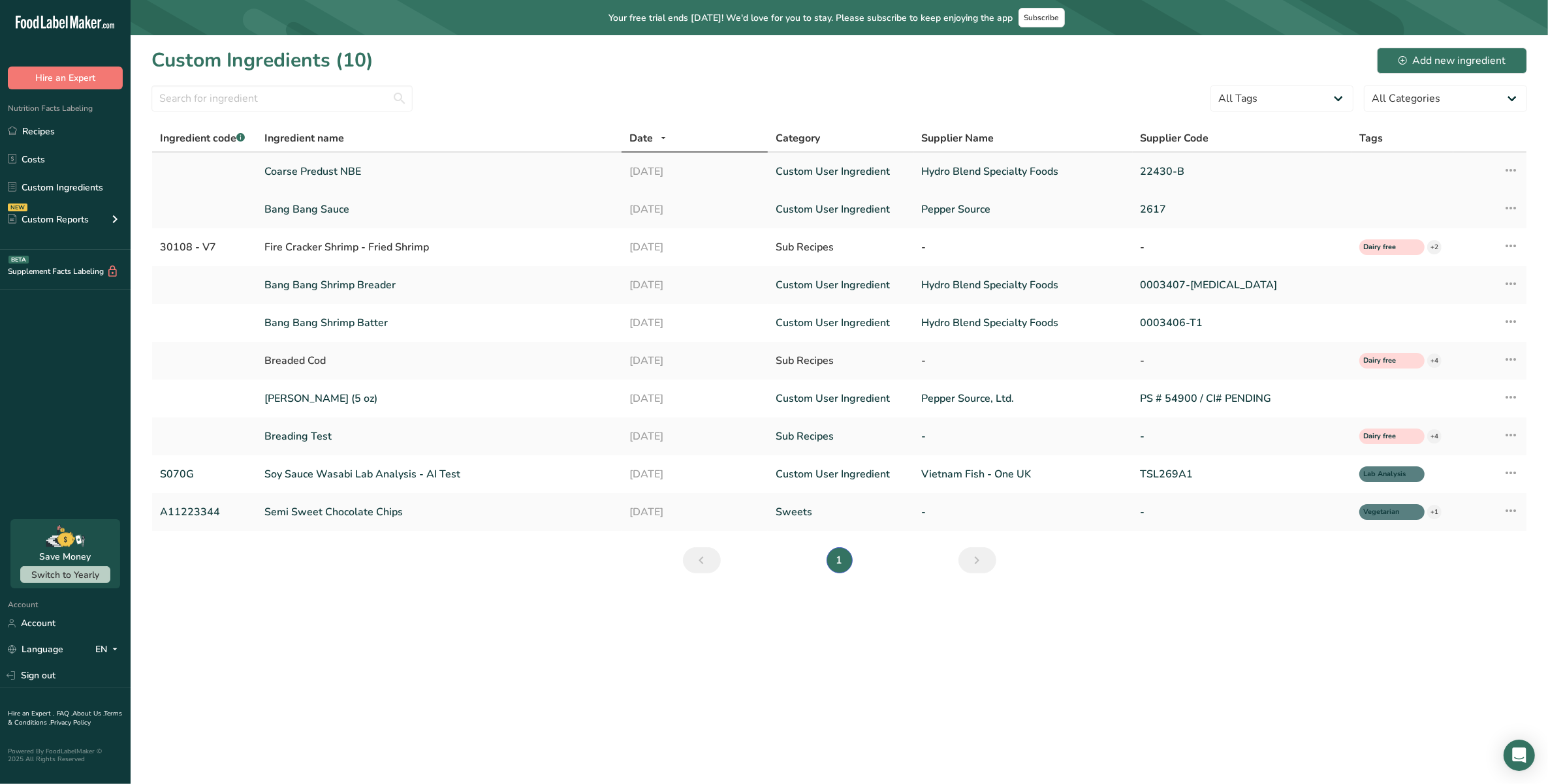
click at [325, 171] on link "Coarse Predust NBE" at bounding box center [439, 172] width 349 height 16
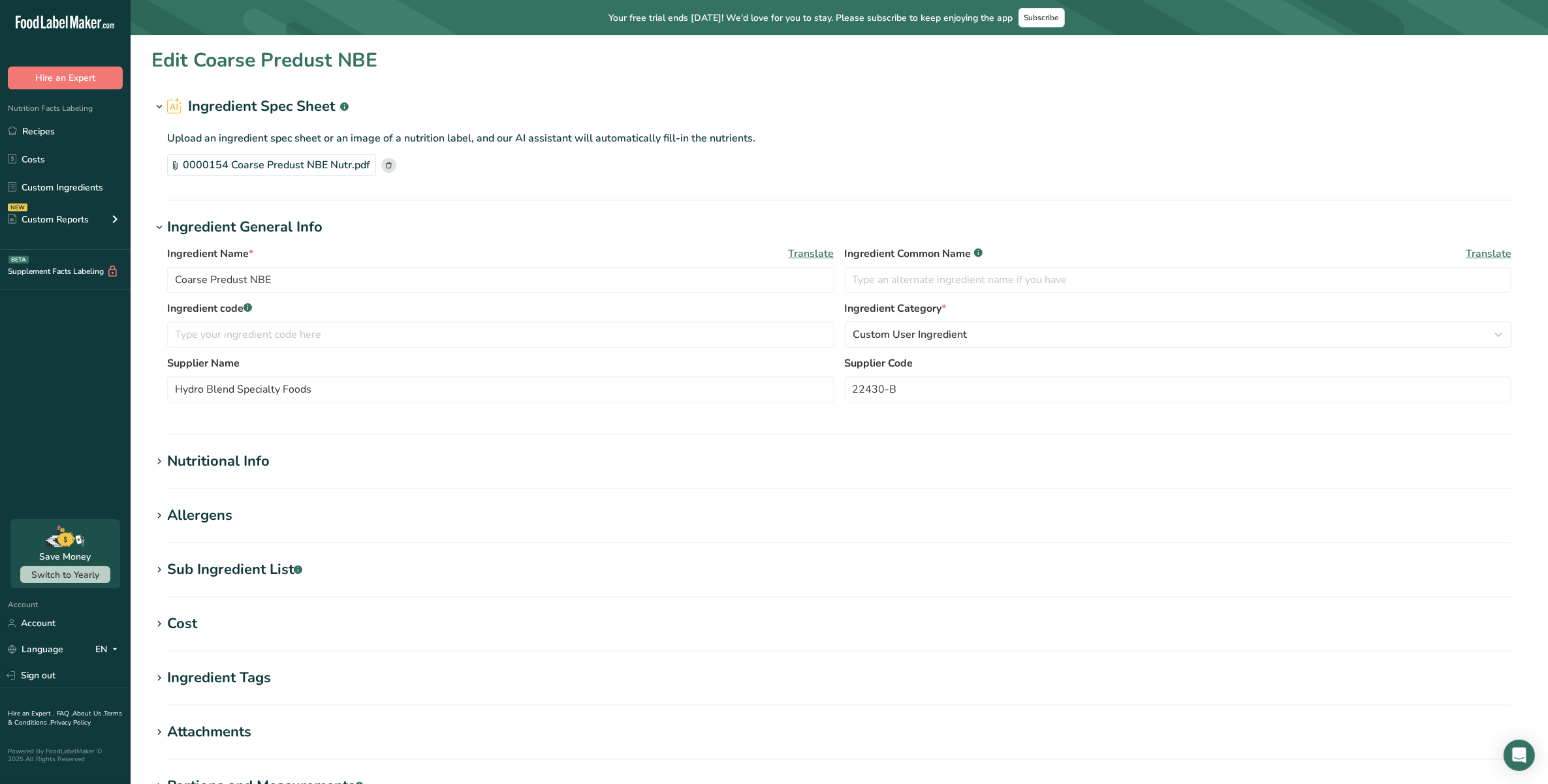
click at [199, 463] on div "Nutritional Info" at bounding box center [218, 461] width 102 height 22
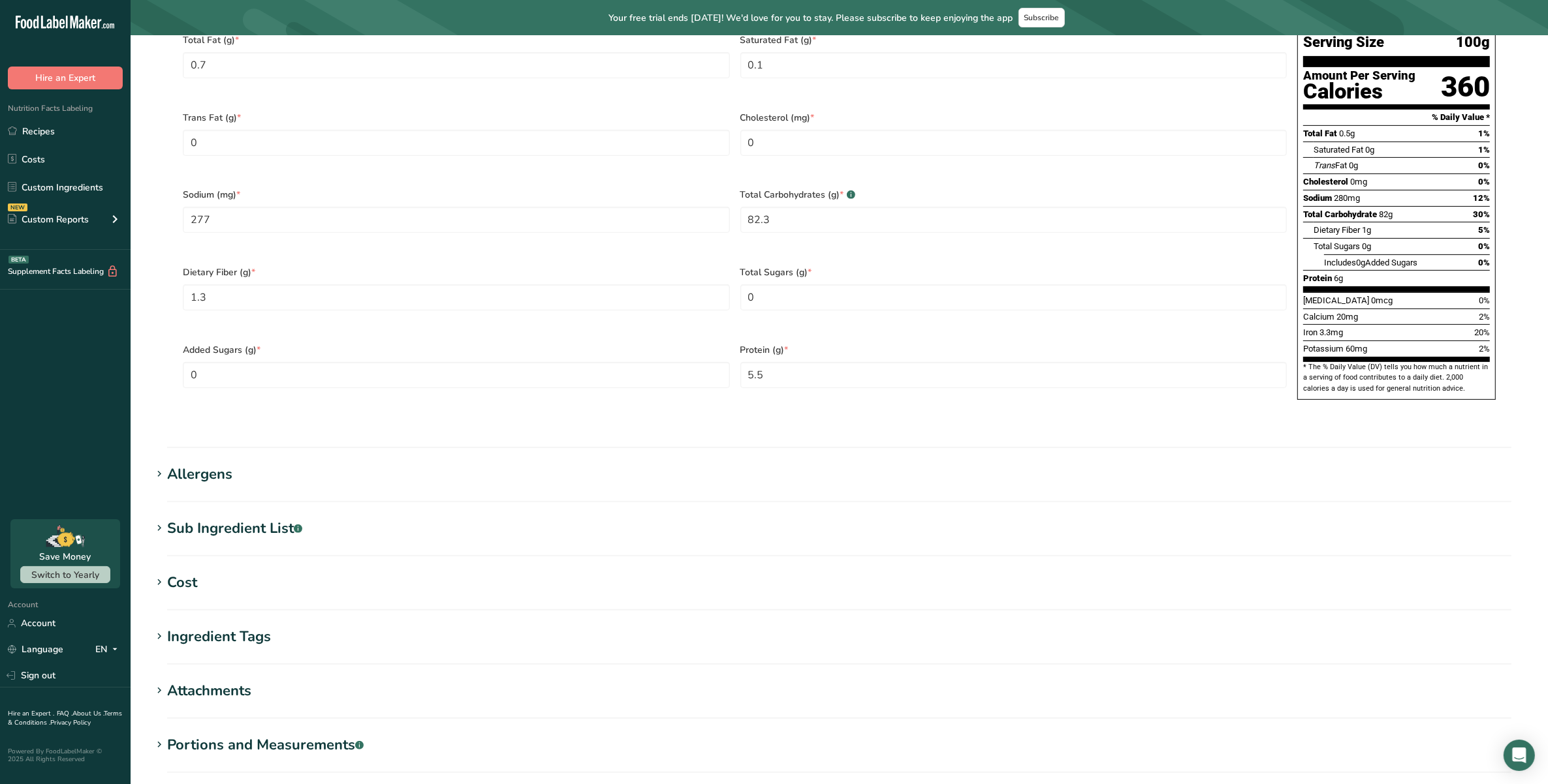
scroll to position [652, 0]
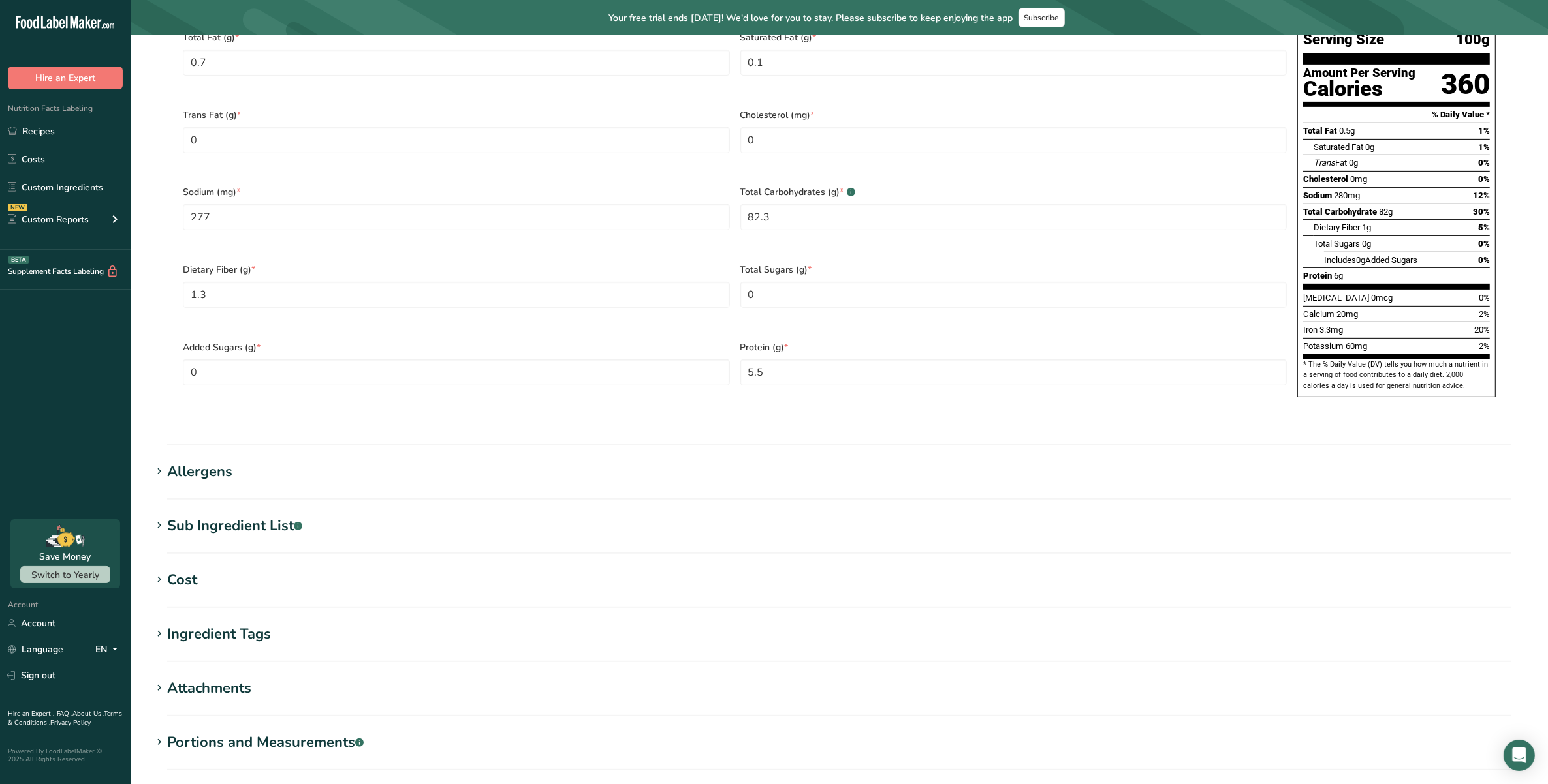
click at [260, 515] on div "Sub Ingredient List .a-a{fill:#347362;}.b-a{fill:#fff;}" at bounding box center [235, 526] width 135 height 22
click at [284, 562] on textarea at bounding box center [839, 592] width 1344 height 63
paste textarea "Modified Food Starch, Enriched Flour [Wheat Flour, [MEDICAL_DATA], Reduced Iron…"
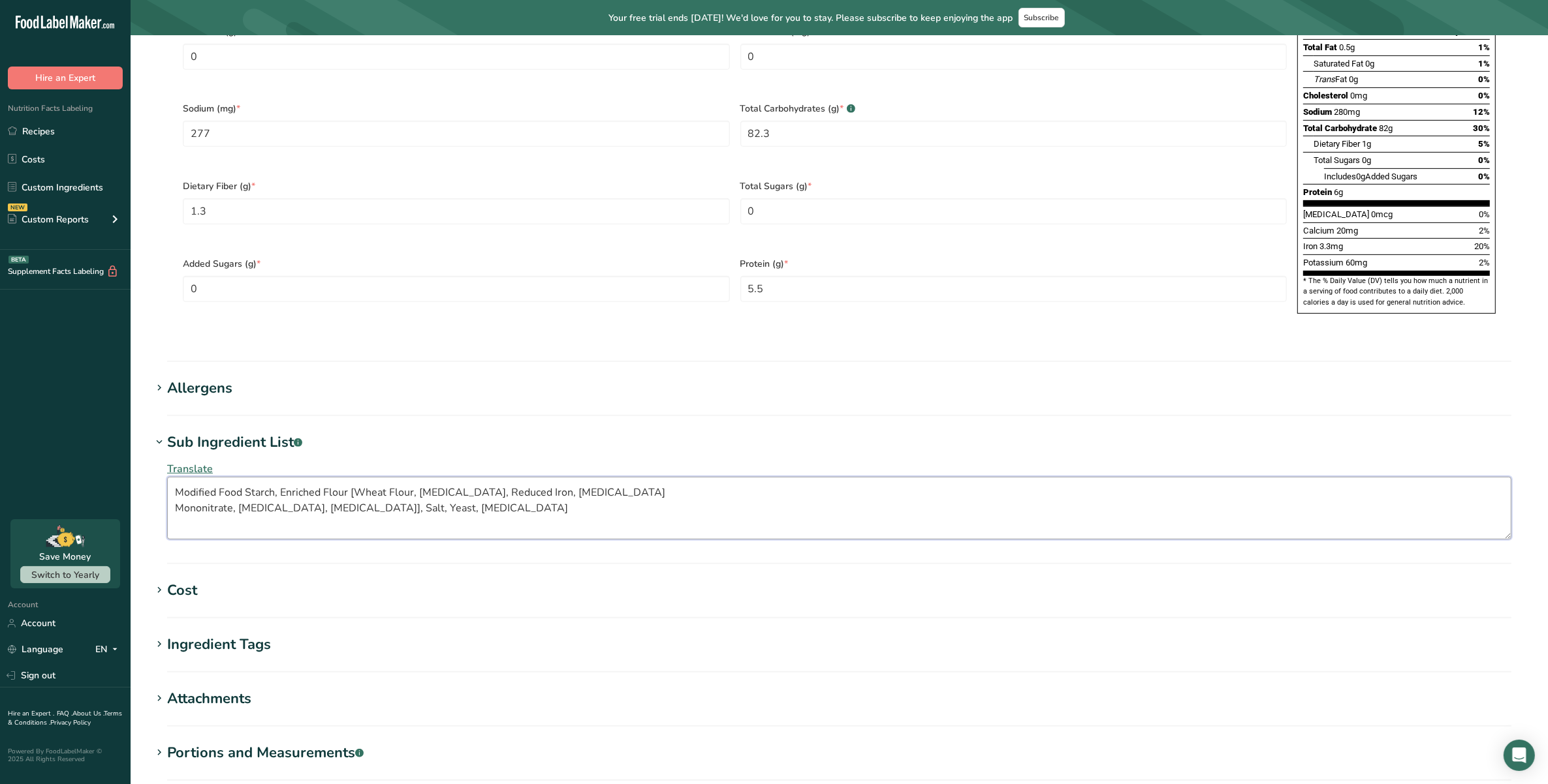
scroll to position [815, 0]
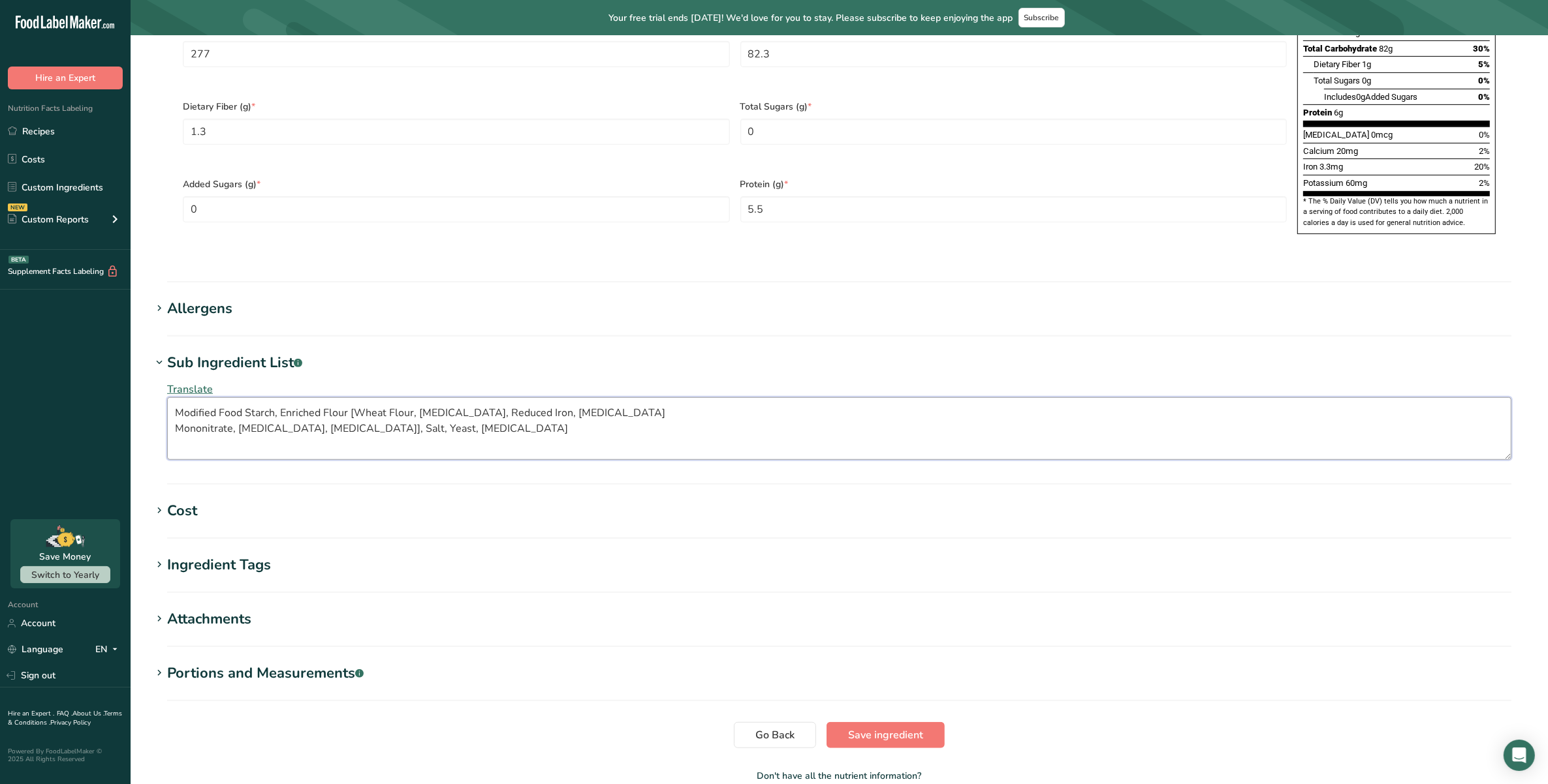
click at [174, 403] on textarea "Modified Food Starch, Enriched Flour [Wheat Flour, [MEDICAL_DATA], Reduced Iron…" at bounding box center [839, 429] width 1344 height 63
type textarea "Modified Food Starch, Enriched Flour [Wheat Flour, [MEDICAL_DATA], Reduced Iron…"
click at [516, 352] on h1 "Sub Ingredient List .a-a{fill:#347362;}.b-a{fill:#fff;}" at bounding box center [839, 363] width 1376 height 22
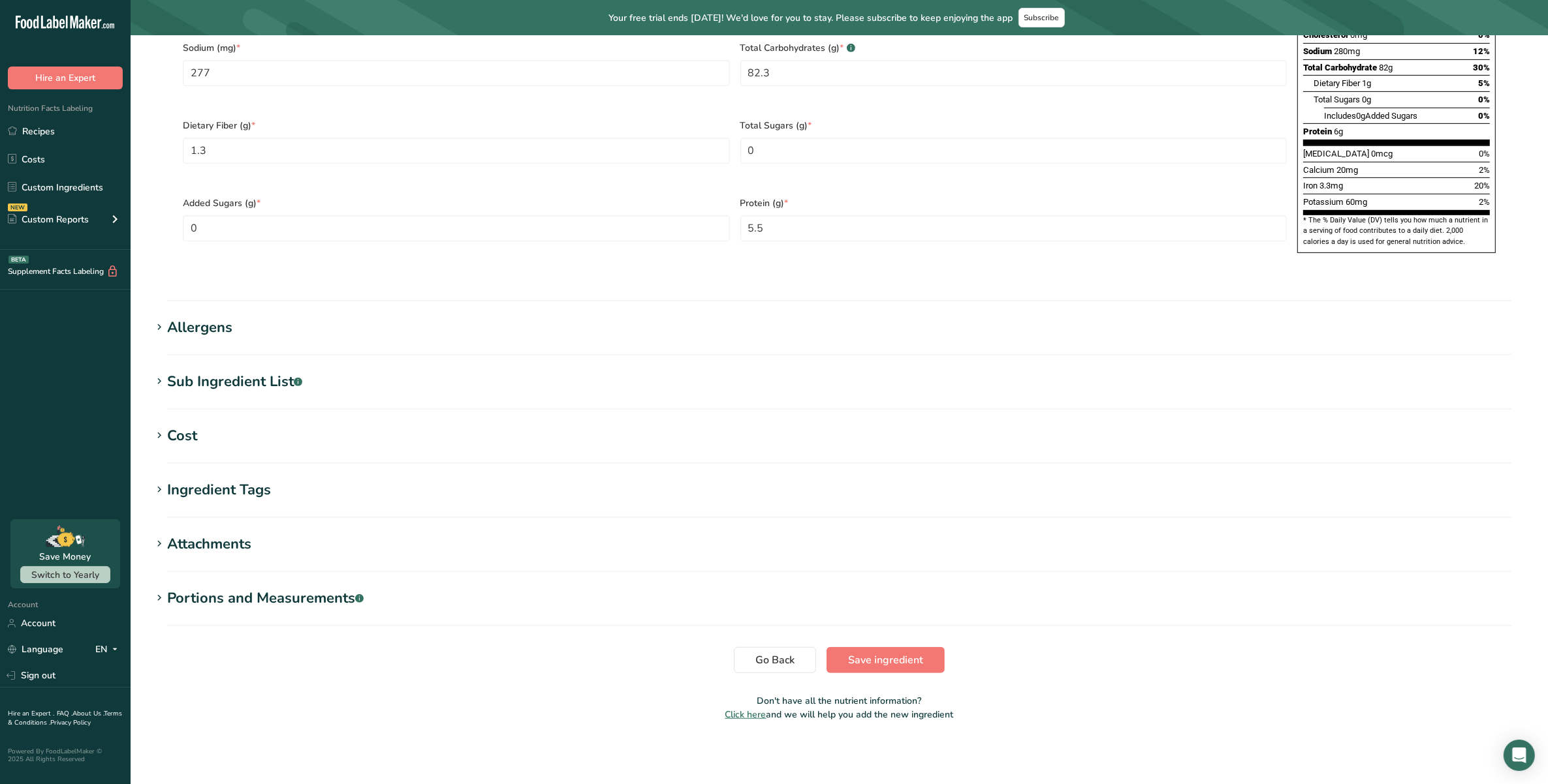
scroll to position [768, 0]
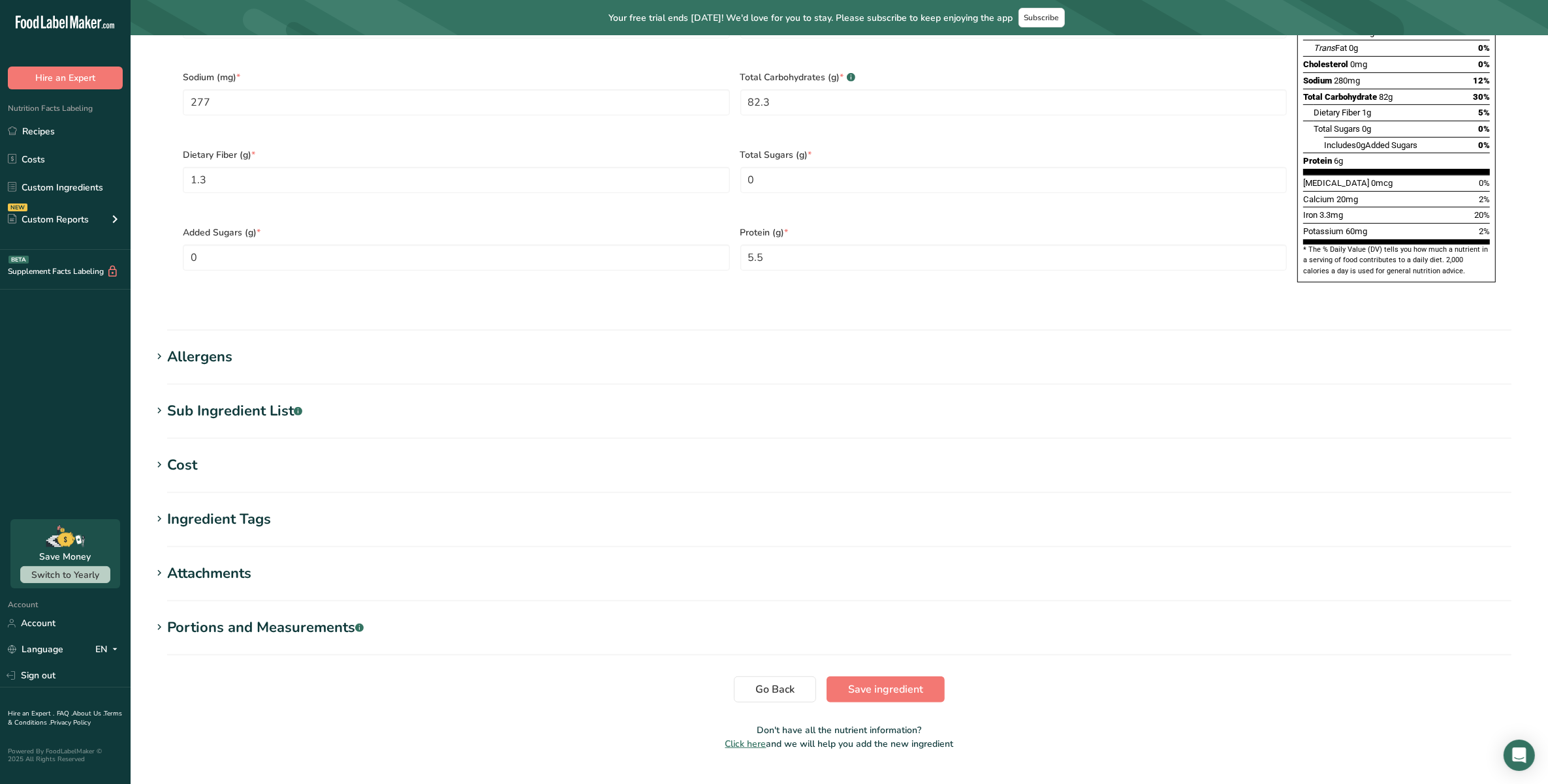
click at [196, 401] on div "Sub Ingredient List .a-a{fill:#347362;}.b-a{fill:#fff;}" at bounding box center [235, 411] width 135 height 22
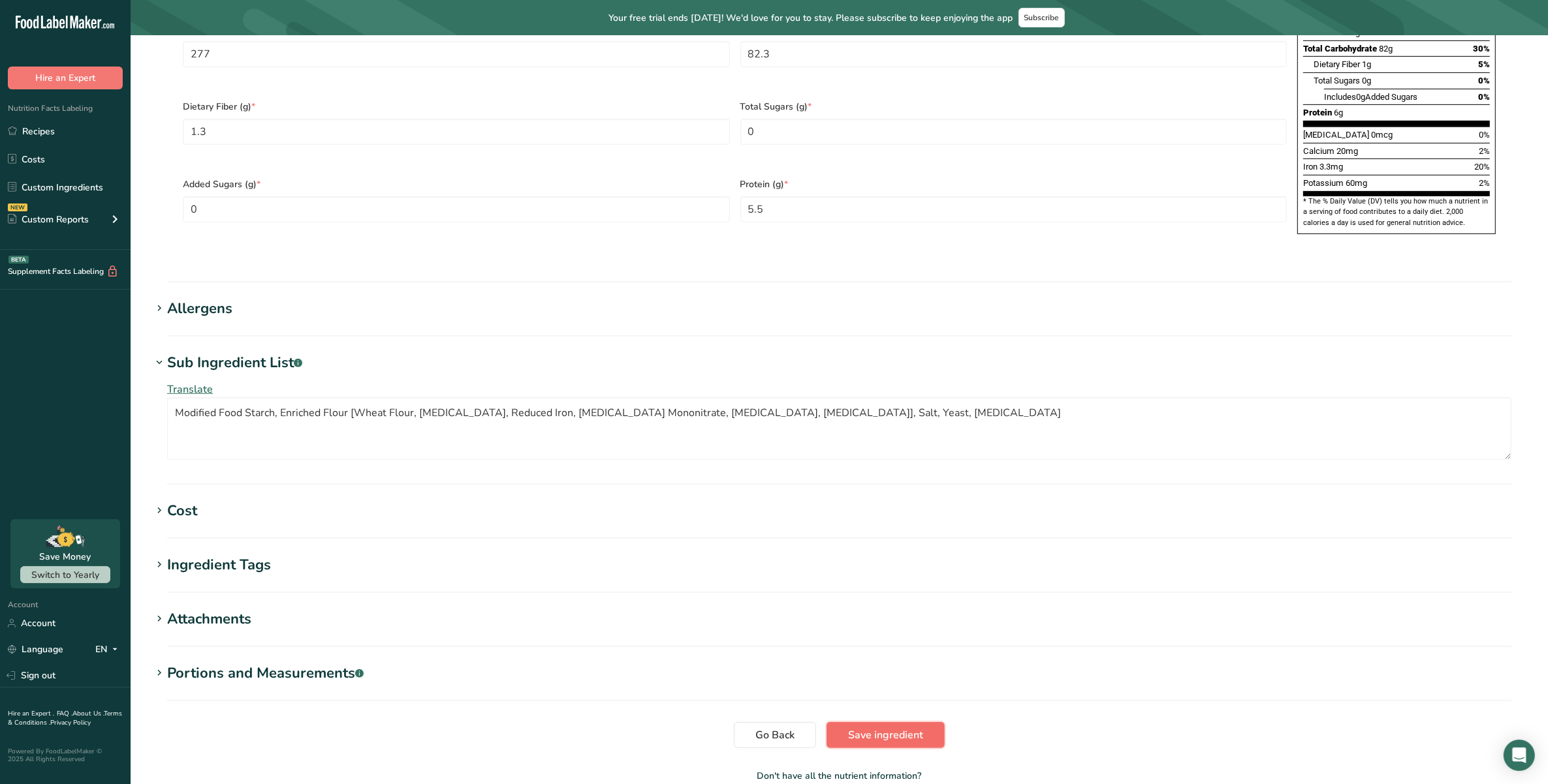
click at [915, 728] on span "Save ingredient" at bounding box center [885, 736] width 75 height 16
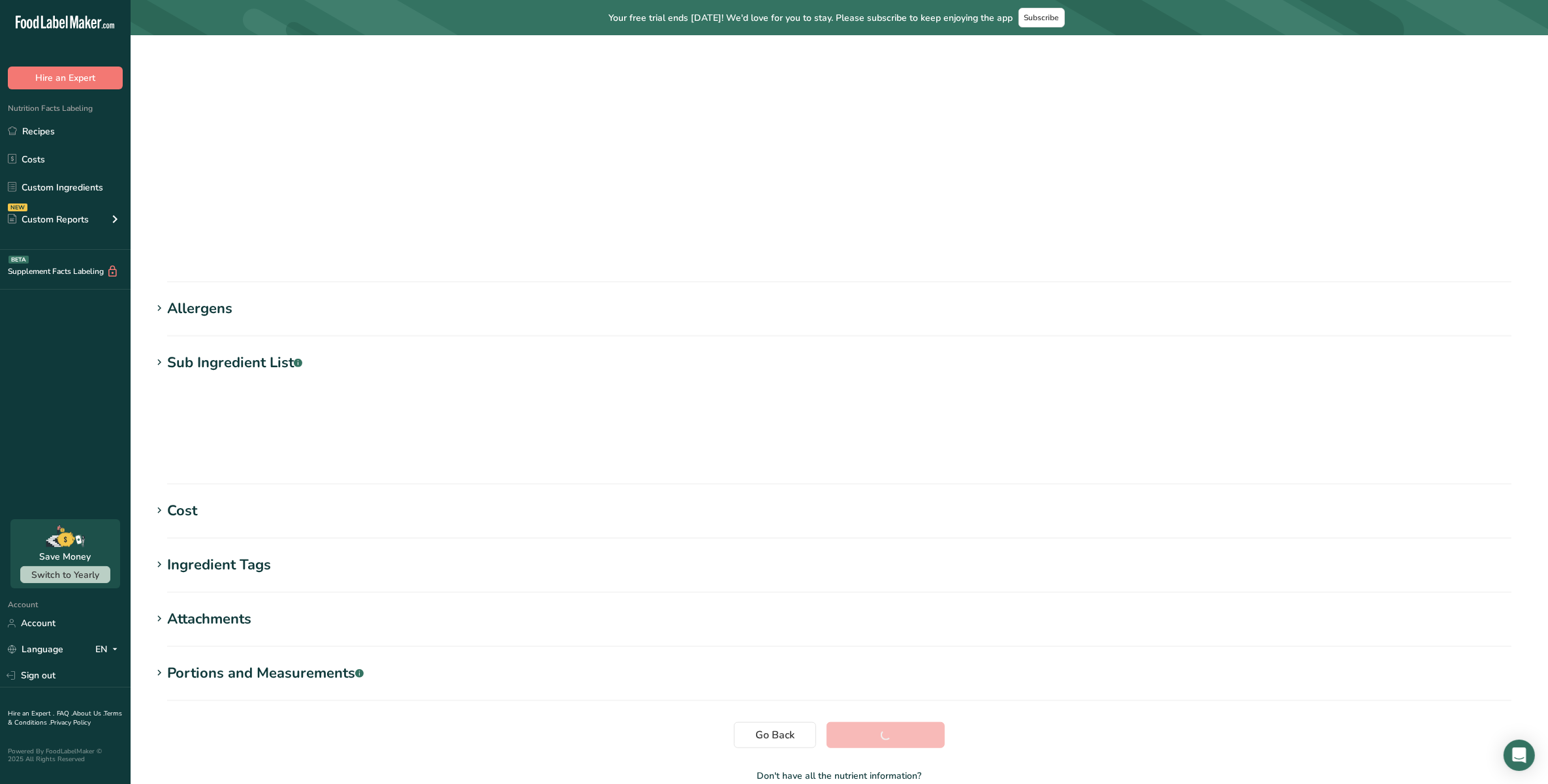
scroll to position [0, 0]
